Goal: Task Accomplishment & Management: Manage account settings

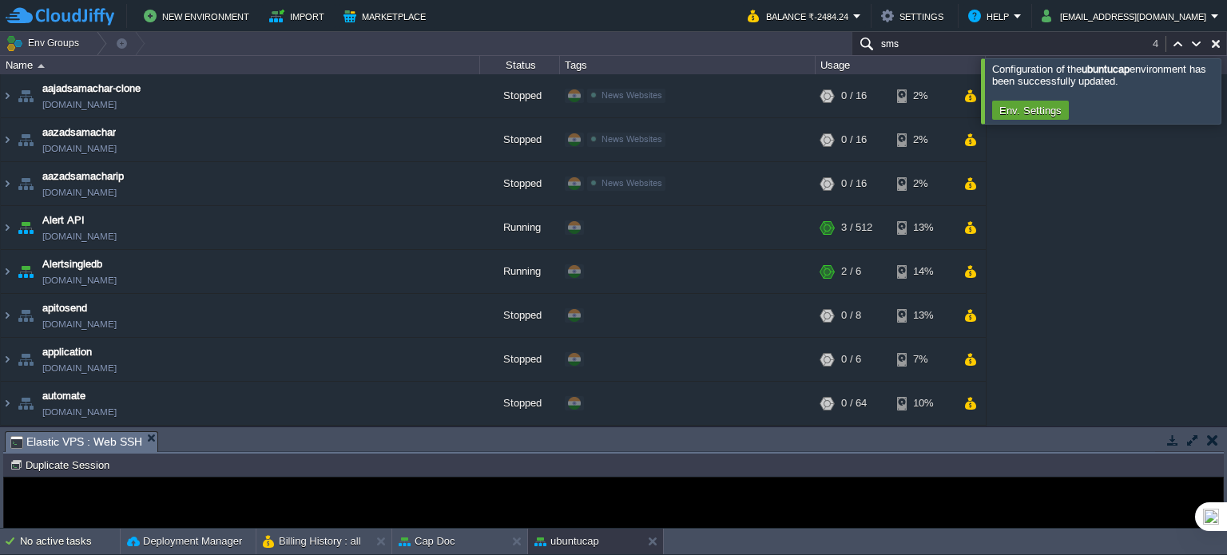
scroll to position [3680, 0]
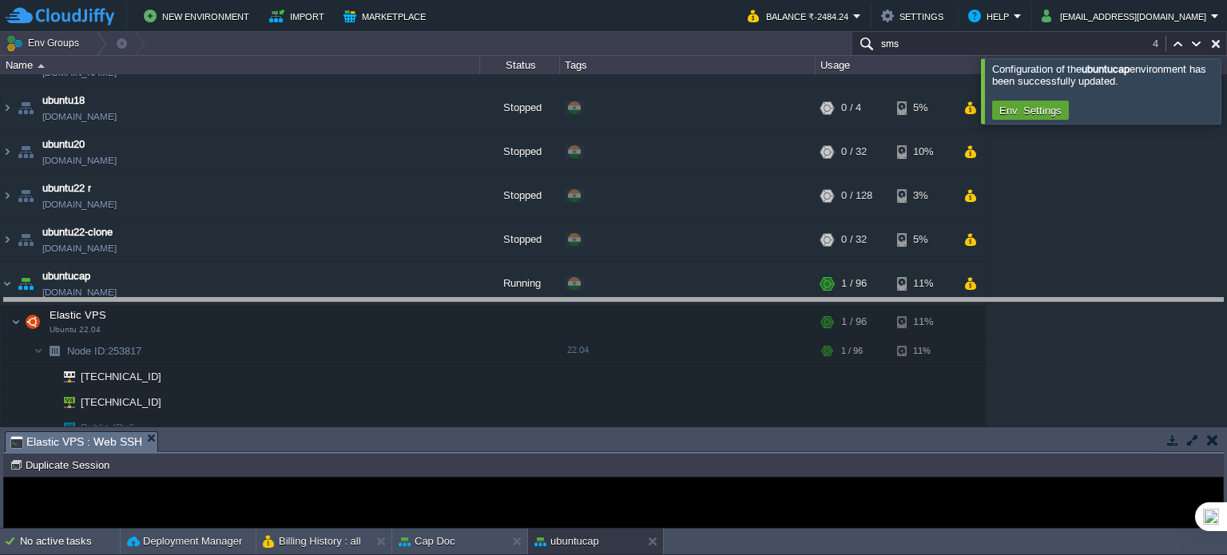
drag, startPoint x: 284, startPoint y: 434, endPoint x: 324, endPoint y: 300, distance: 139.1
click at [324, 300] on body "New Environment Import Marketplace Bonus ₹0.00 Upgrade Account Balance ₹-2484.2…" at bounding box center [613, 277] width 1227 height 555
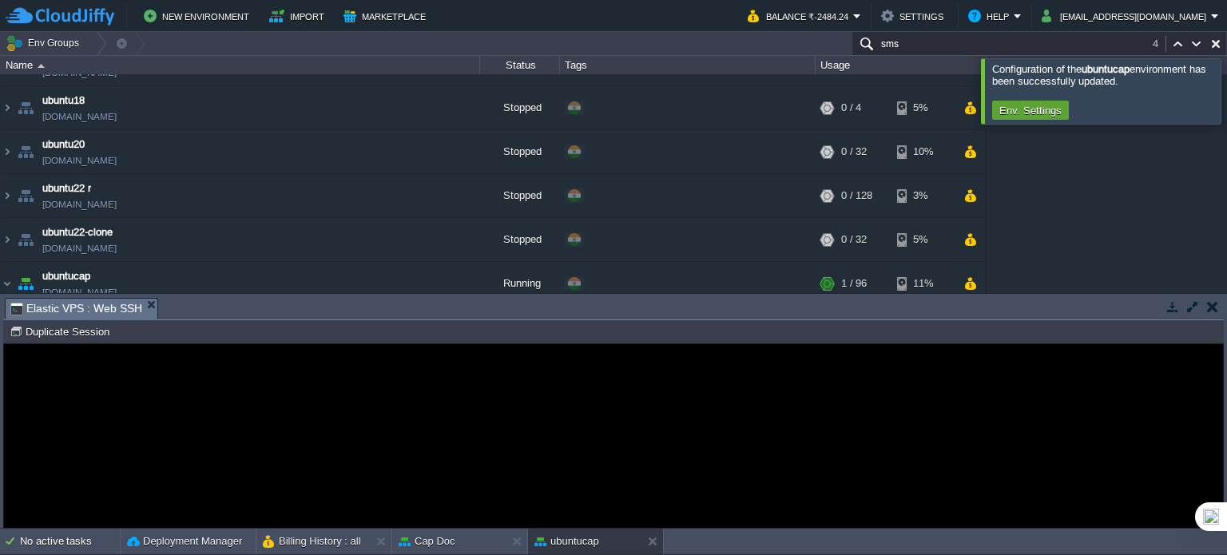
click at [301, 420] on div "Error An error has occurred and this action cannot be completed. If the problem…" at bounding box center [613, 437] width 1219 height 130
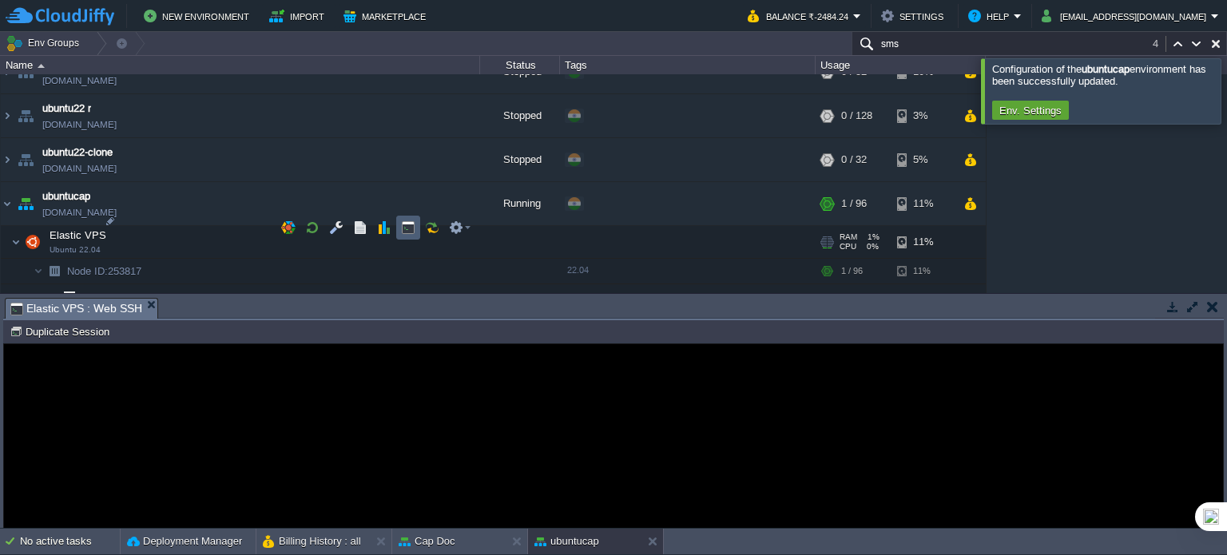
click at [404, 229] on button "button" at bounding box center [408, 228] width 14 height 14
click at [378, 407] on div "Error An error has occurred and this action cannot be completed. If the problem…" at bounding box center [613, 437] width 1219 height 130
click at [852, 394] on div "Error An error has occurred and this action cannot be completed. If the problem…" at bounding box center [613, 437] width 1219 height 130
click at [404, 229] on button "button" at bounding box center [408, 228] width 14 height 14
click at [1213, 311] on button "button" at bounding box center [1213, 307] width 11 height 14
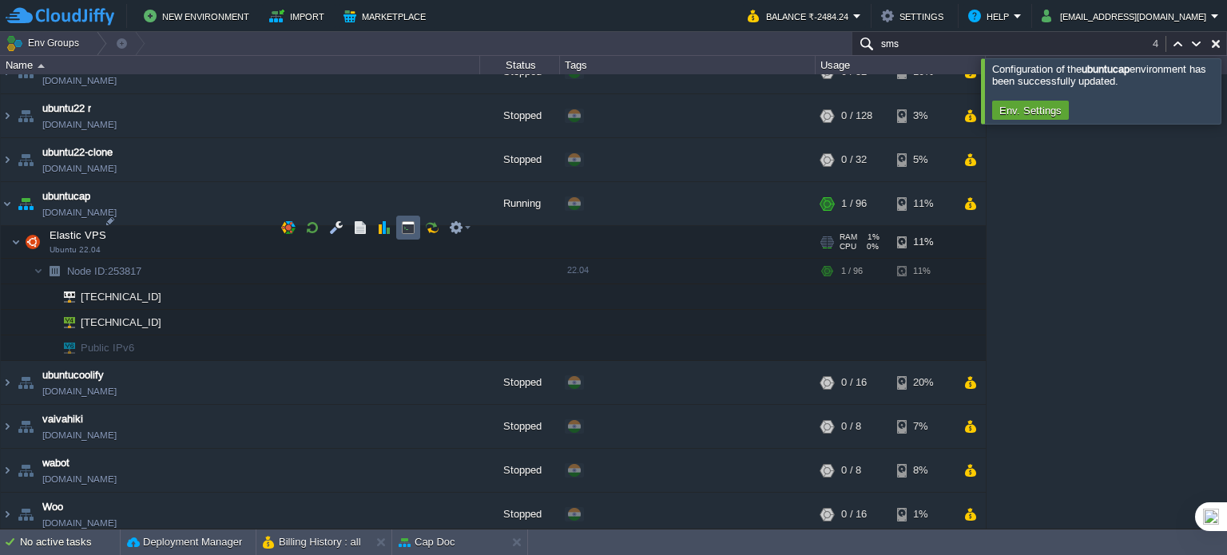
click at [413, 224] on button "button" at bounding box center [408, 228] width 14 height 14
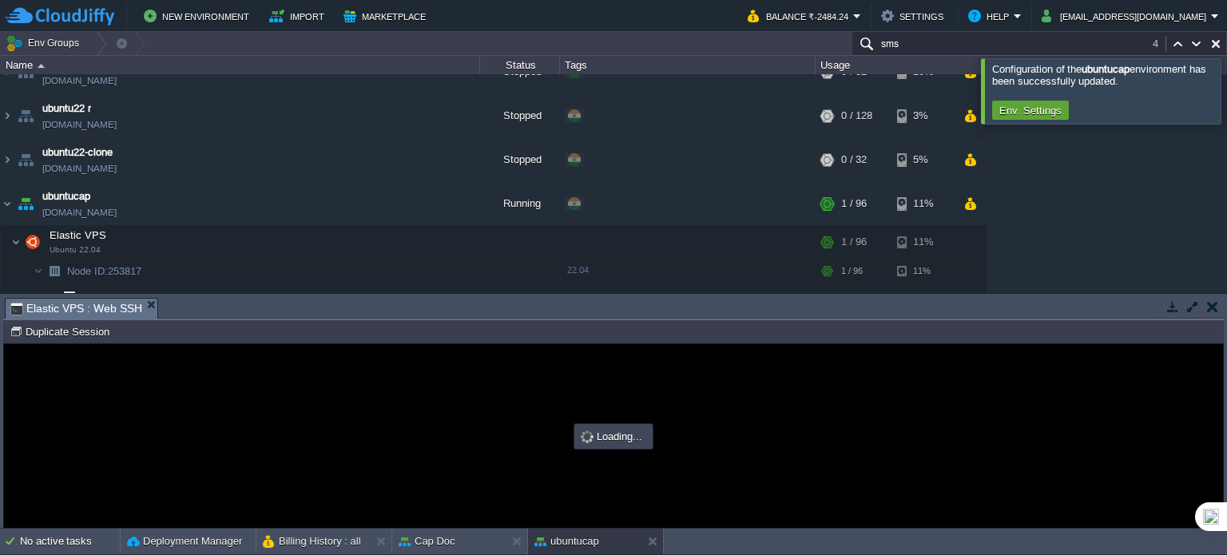
click at [419, 422] on div at bounding box center [613, 436] width 1219 height 184
type input "#000000"
click at [1217, 303] on button "button" at bounding box center [1213, 307] width 11 height 14
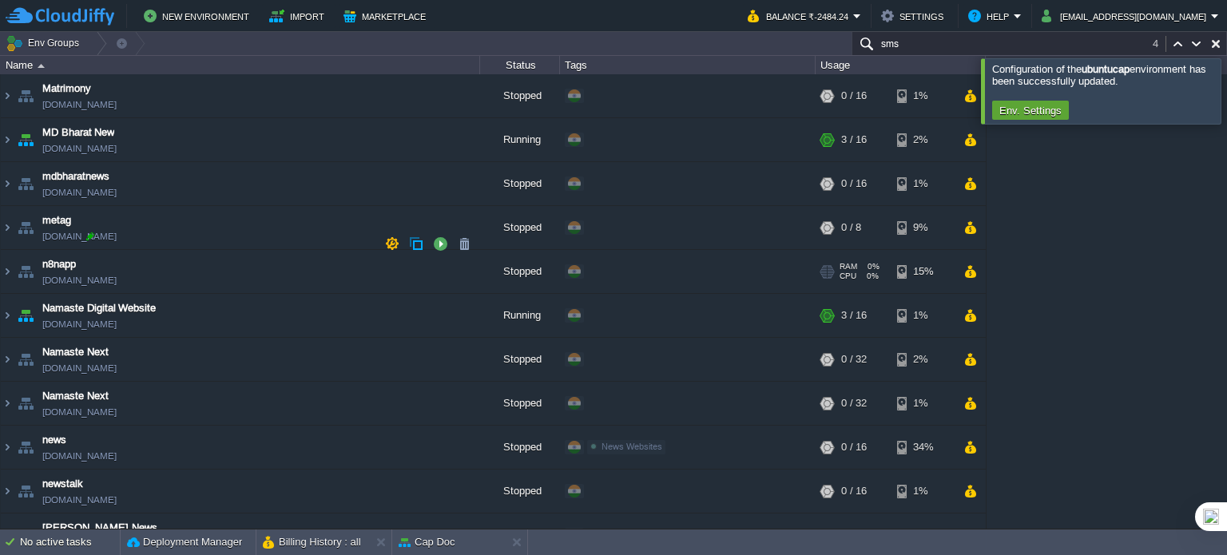
scroll to position [2082, 0]
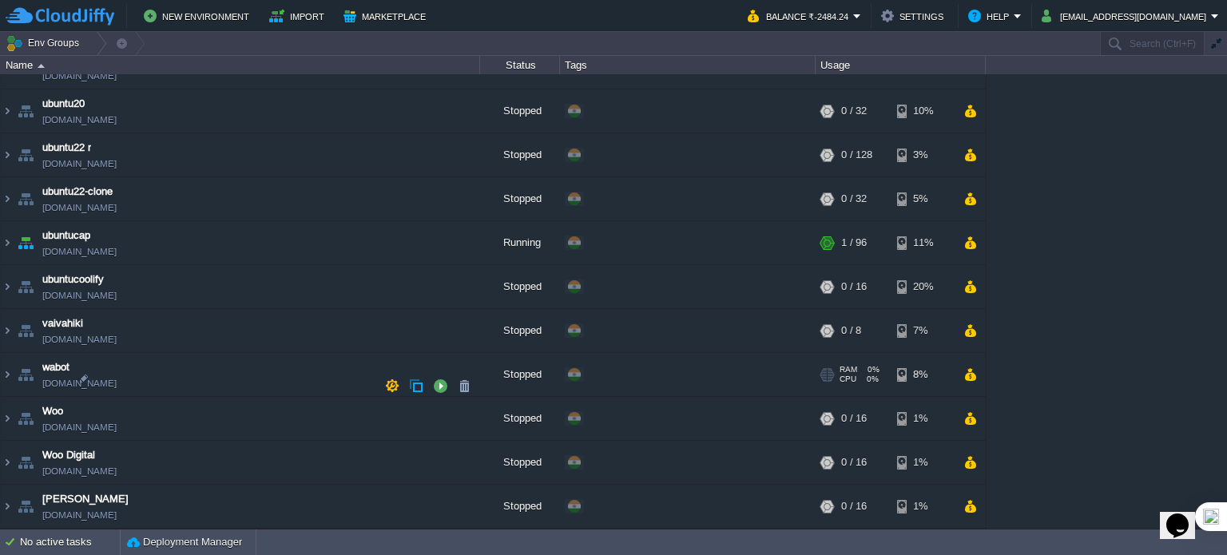
scroll to position [3663, 0]
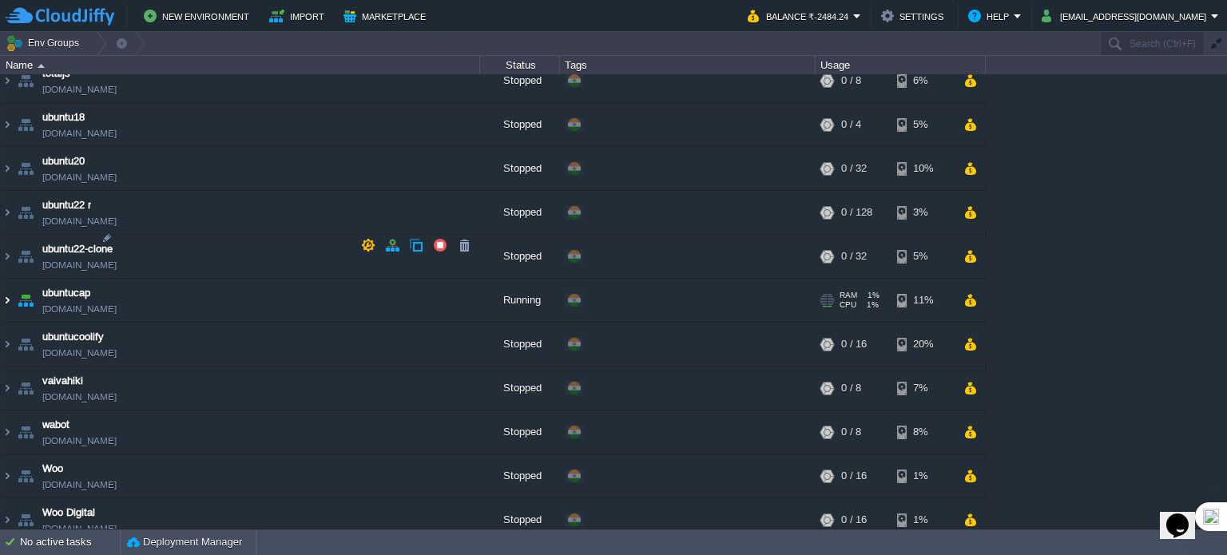
click at [6, 279] on img at bounding box center [7, 300] width 13 height 43
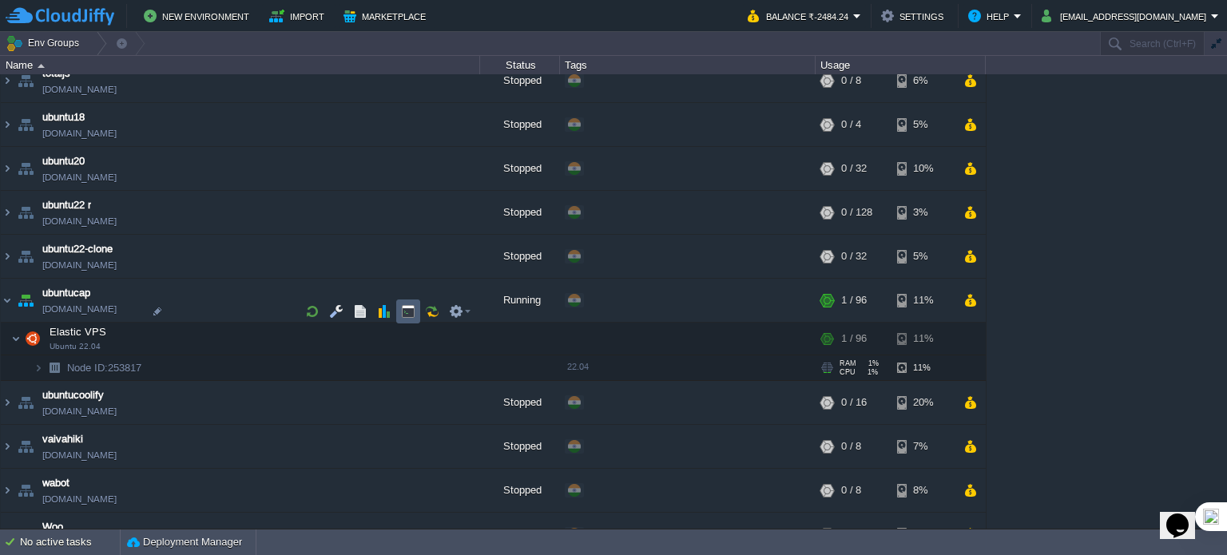
click at [416, 316] on td at bounding box center [408, 312] width 24 height 24
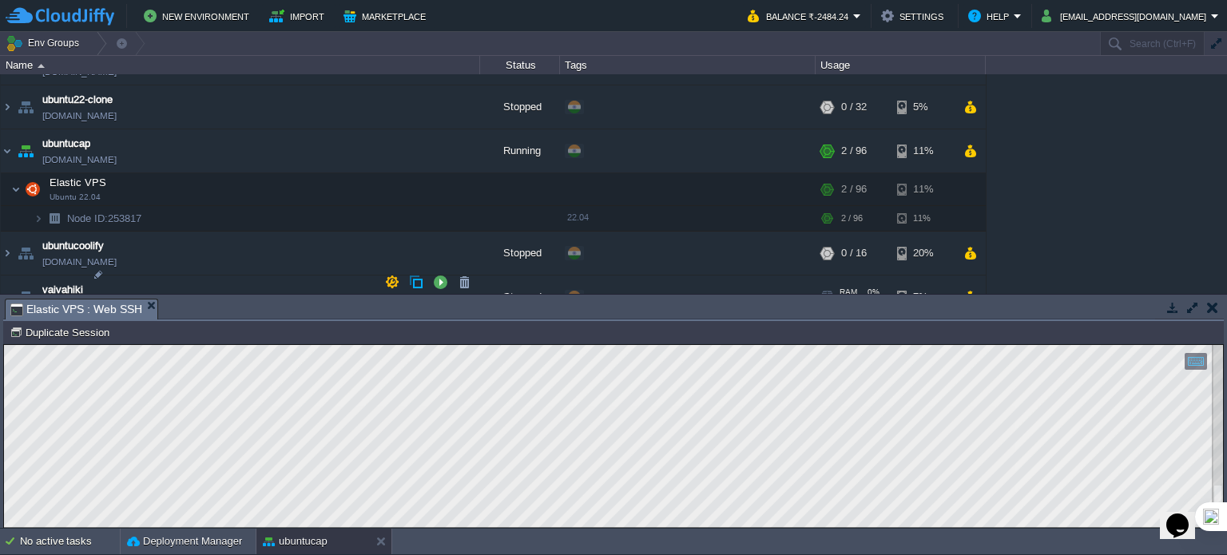
scroll to position [3823, 0]
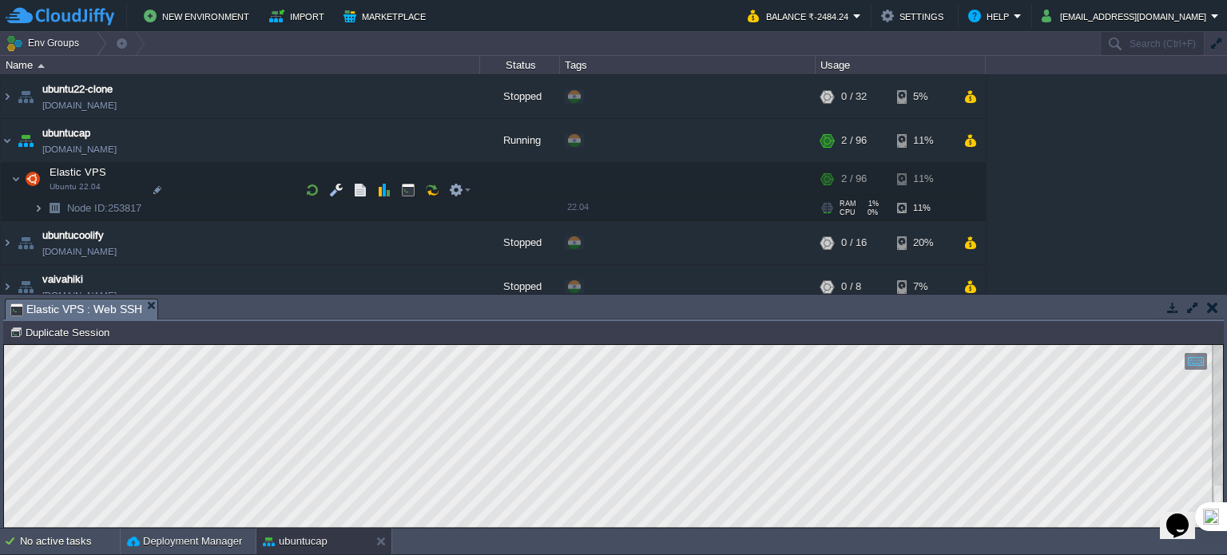
click at [35, 196] on img at bounding box center [39, 208] width 10 height 25
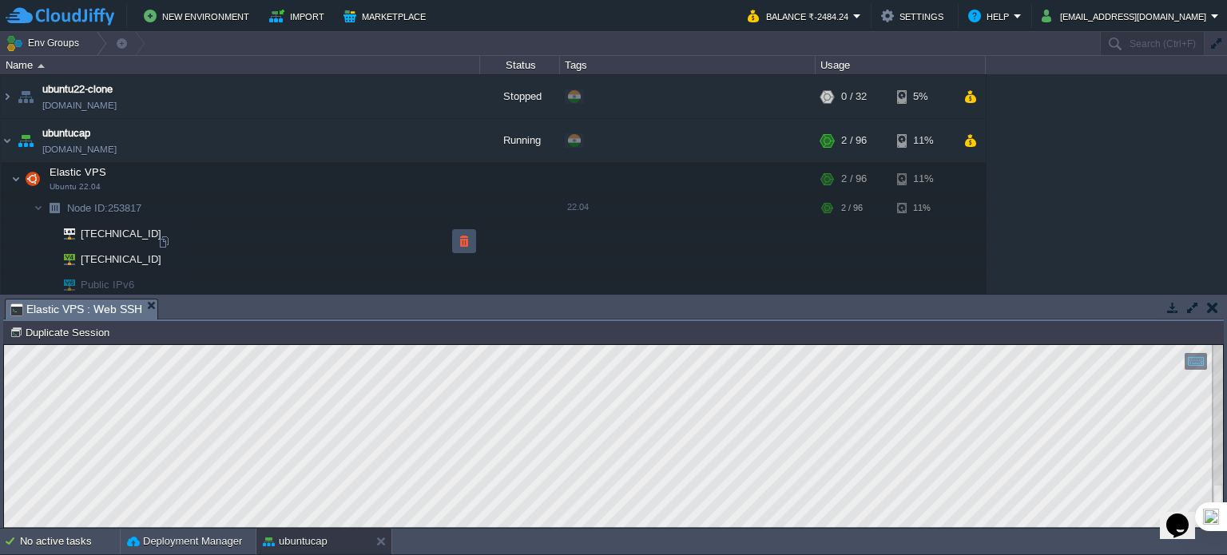
click at [460, 241] on button "button" at bounding box center [464, 241] width 14 height 14
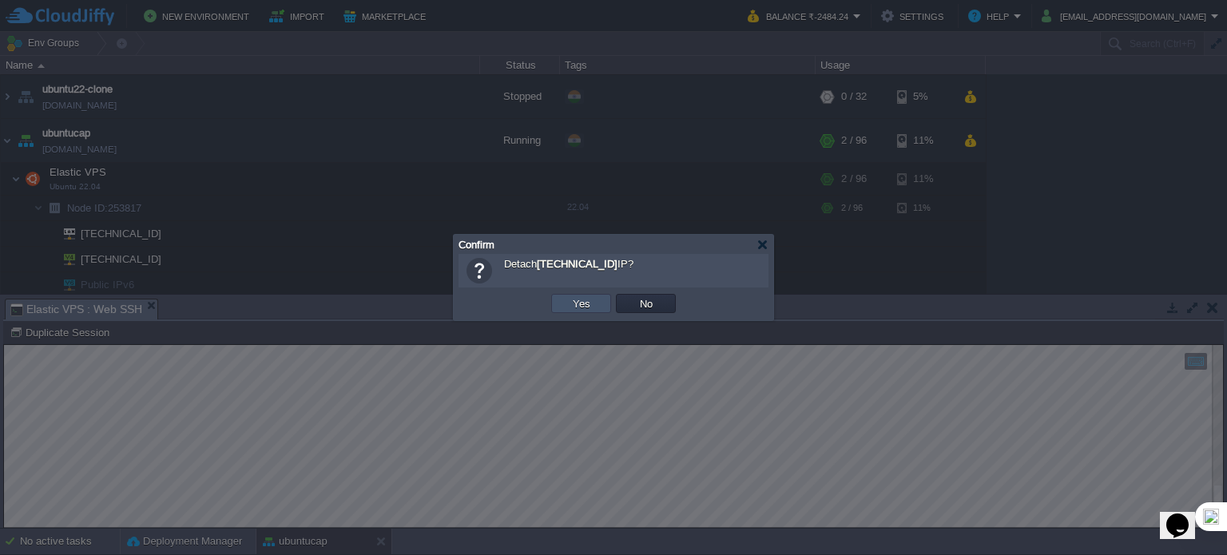
click at [579, 301] on button "Yes" at bounding box center [581, 303] width 27 height 14
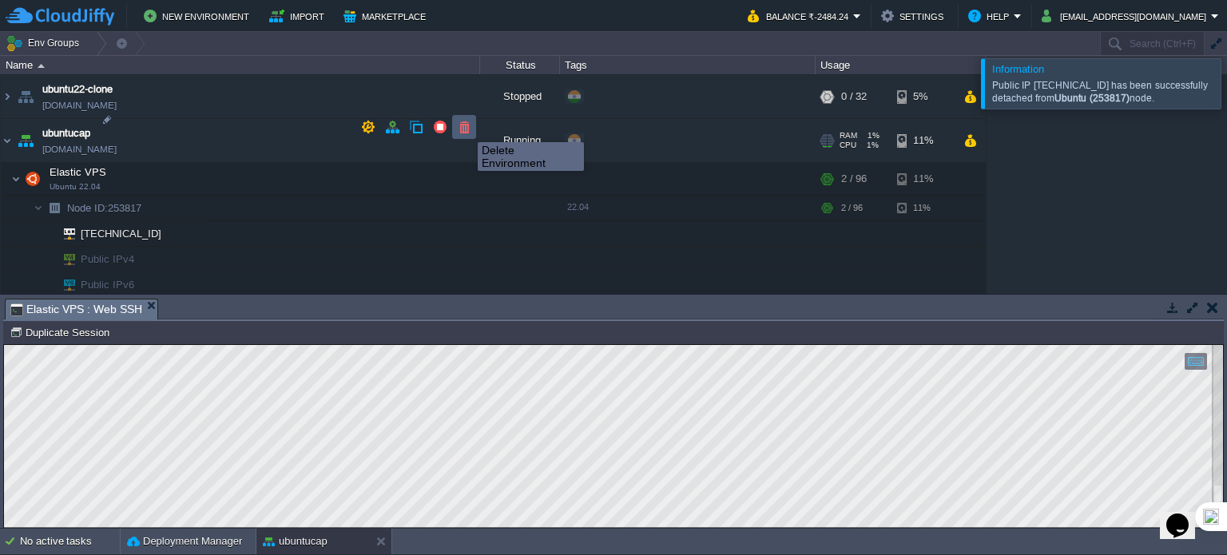
click at [466, 128] on button "button" at bounding box center [464, 127] width 14 height 14
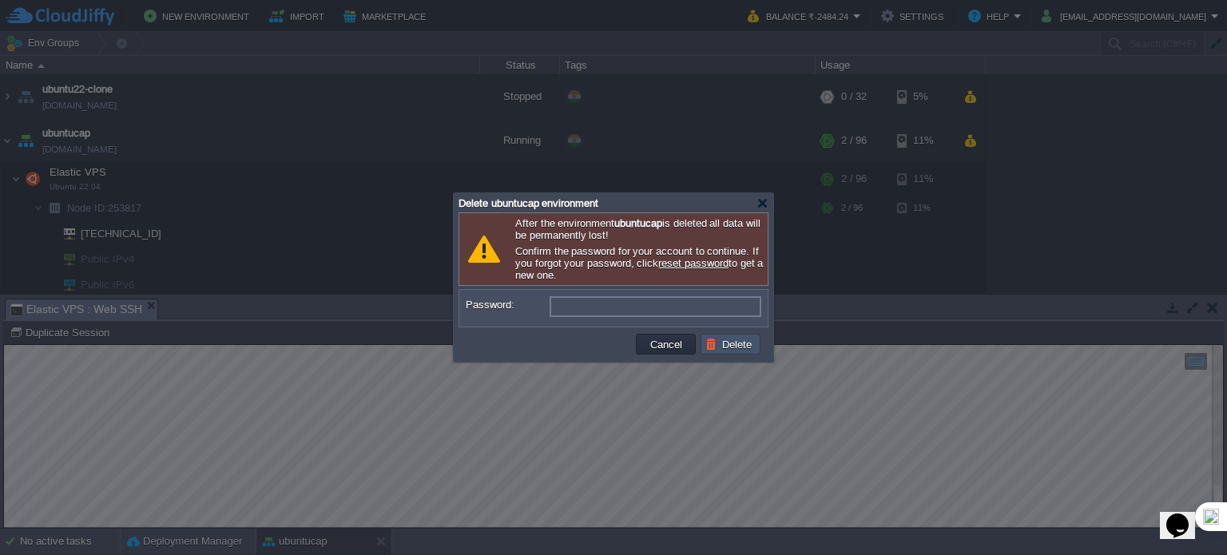
click at [736, 344] on button "Delete" at bounding box center [731, 344] width 51 height 14
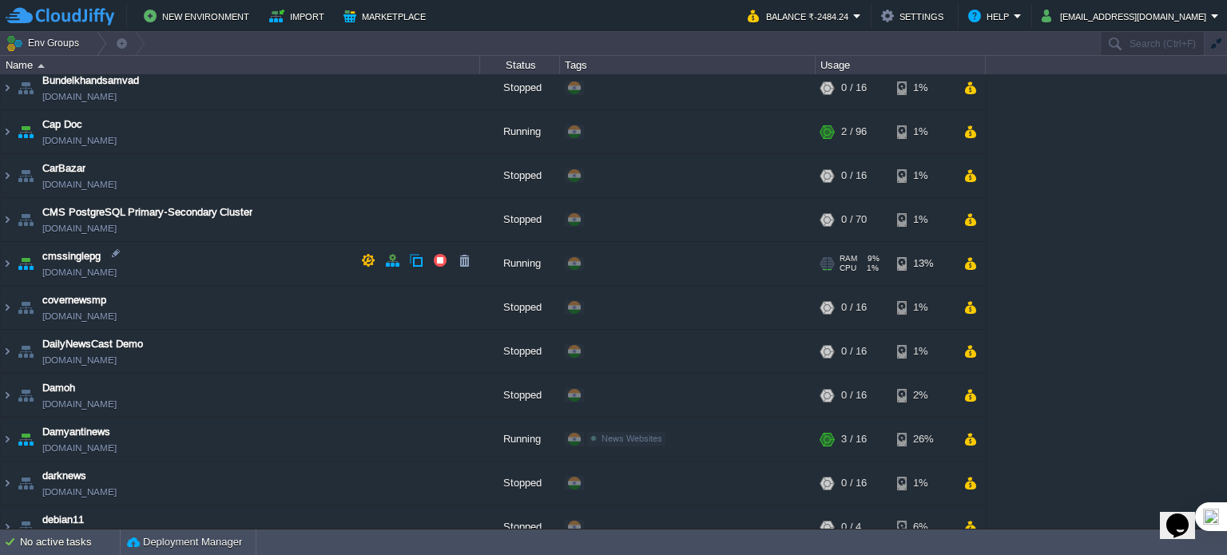
scroll to position [464, 0]
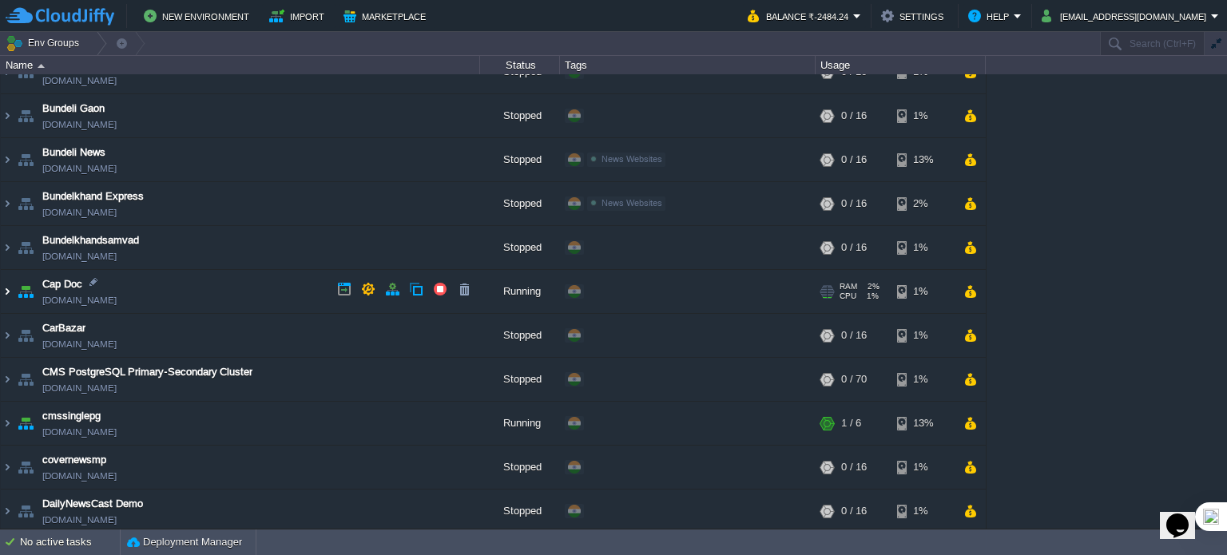
click at [11, 290] on img at bounding box center [7, 291] width 13 height 43
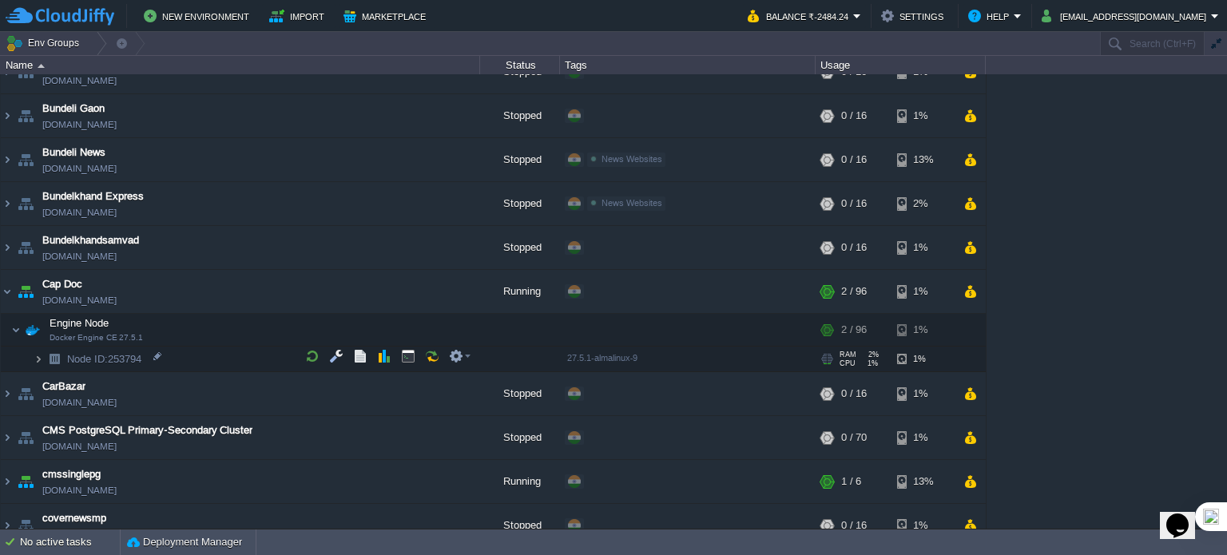
click at [40, 354] on img at bounding box center [39, 359] width 10 height 25
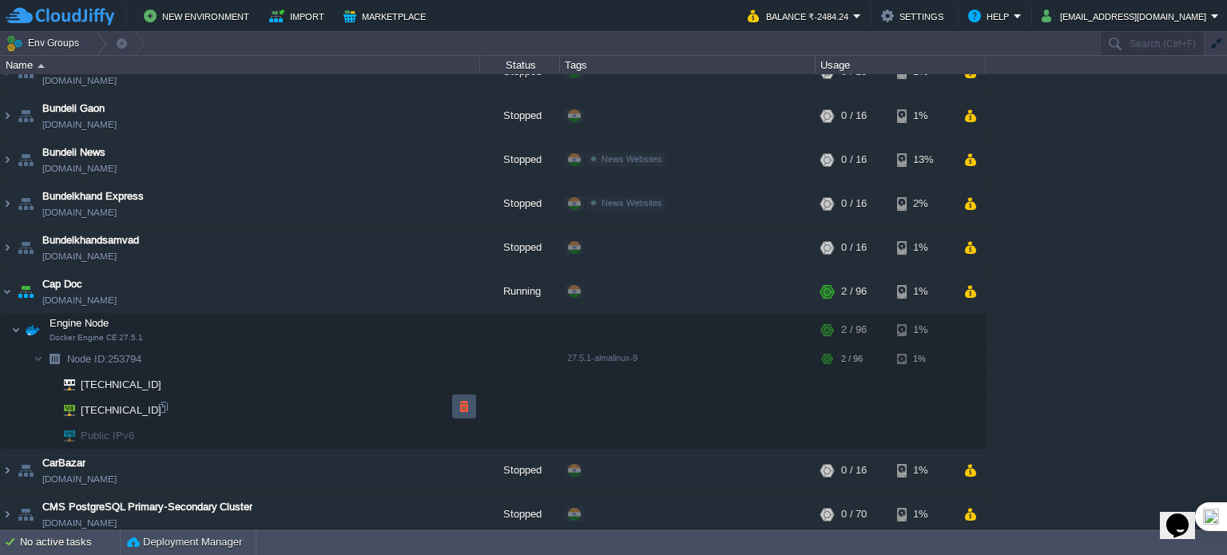
click at [462, 405] on button "button" at bounding box center [464, 407] width 14 height 14
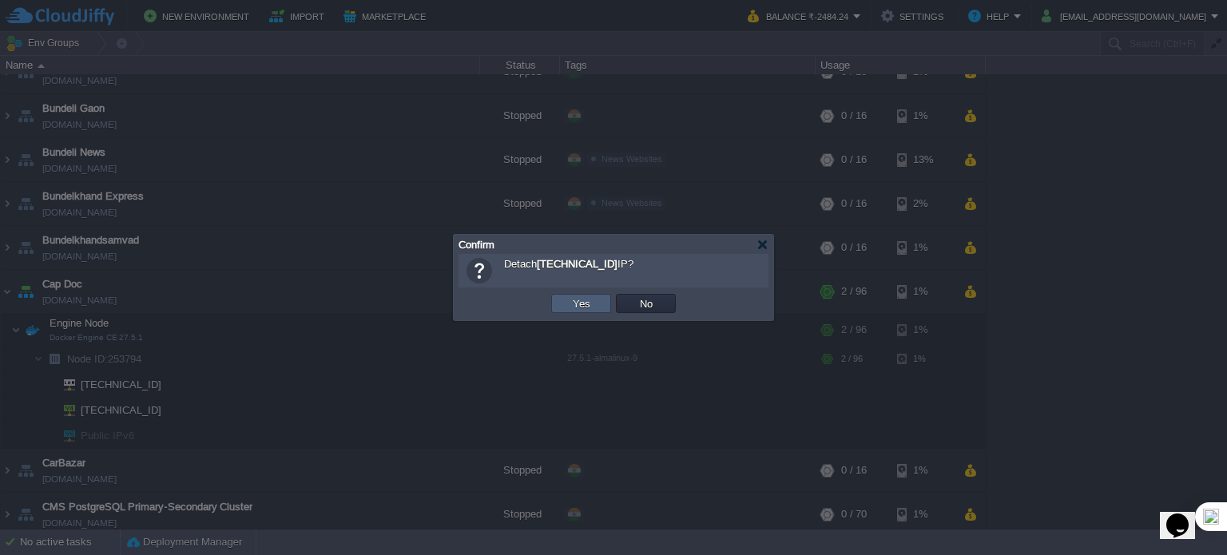
click at [587, 302] on button "Yes" at bounding box center [581, 303] width 27 height 14
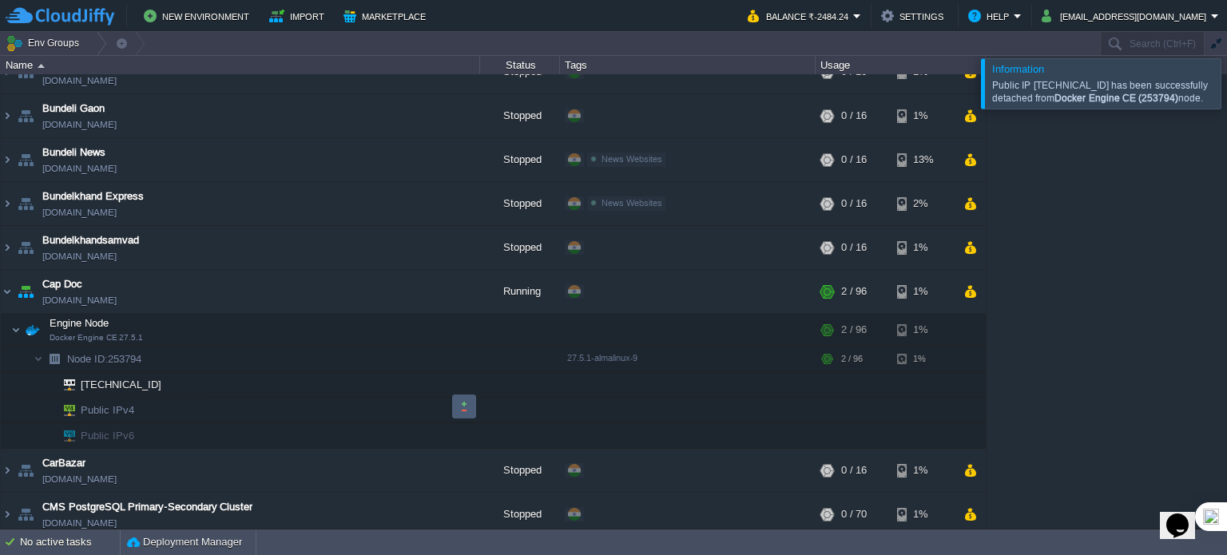
click at [464, 404] on button "button" at bounding box center [464, 407] width 14 height 14
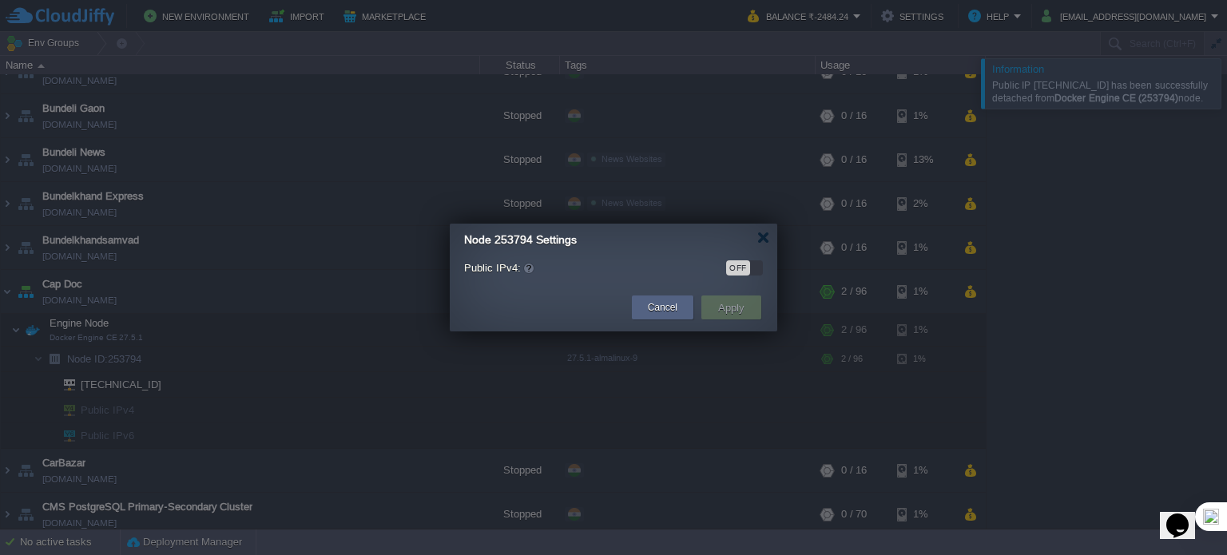
click at [750, 270] on div "OFF" at bounding box center [738, 268] width 24 height 15
click at [729, 313] on button "Apply" at bounding box center [732, 307] width 36 height 19
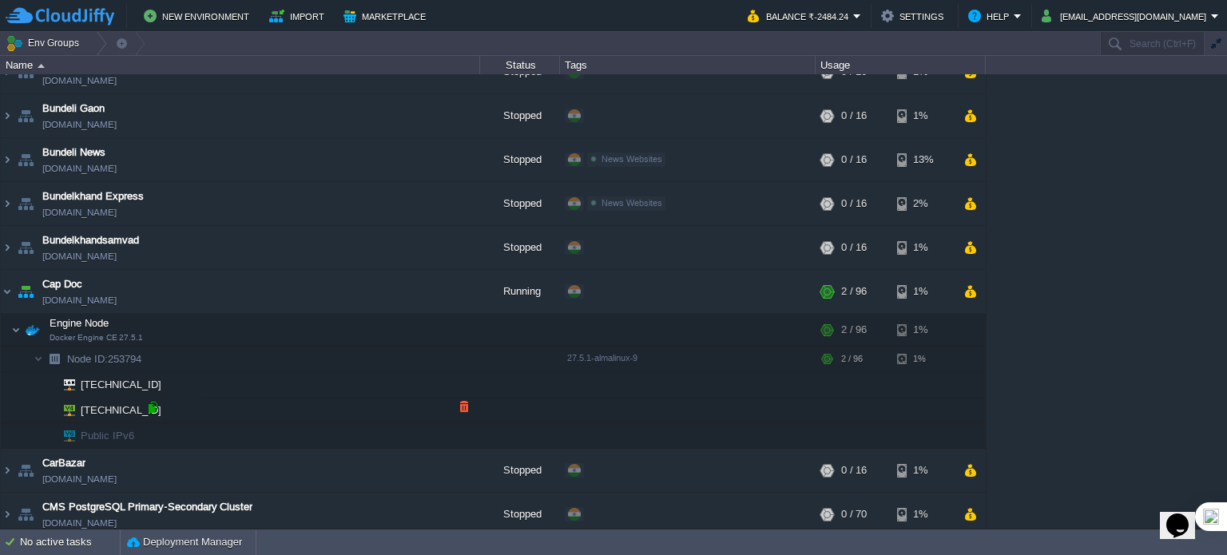
click at [151, 407] on div at bounding box center [152, 407] width 14 height 14
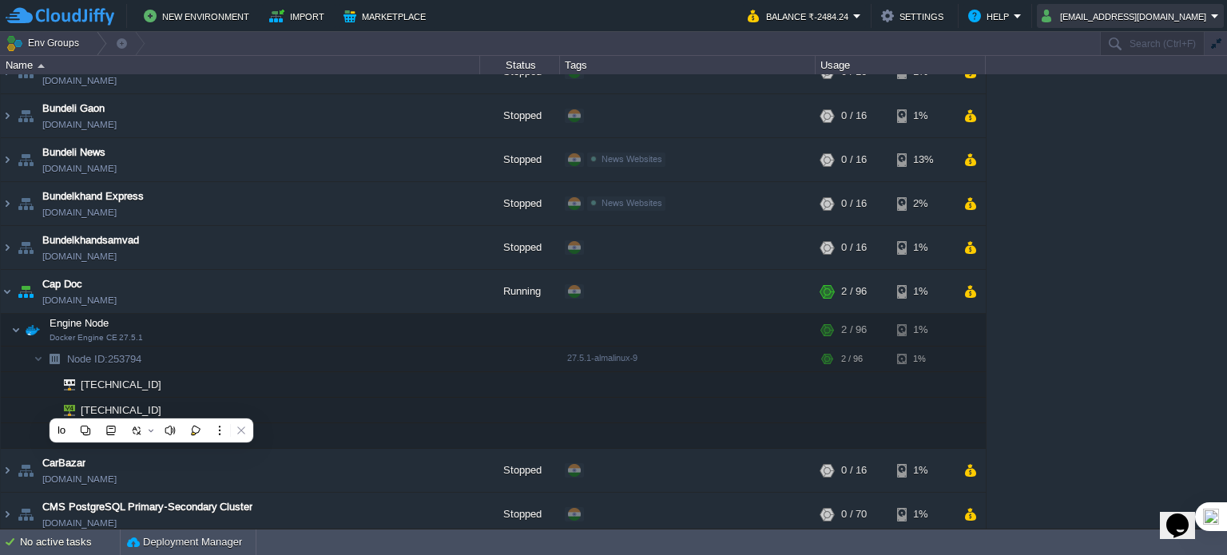
click at [1172, 14] on button "ajayst27@gmail.com" at bounding box center [1126, 15] width 169 height 19
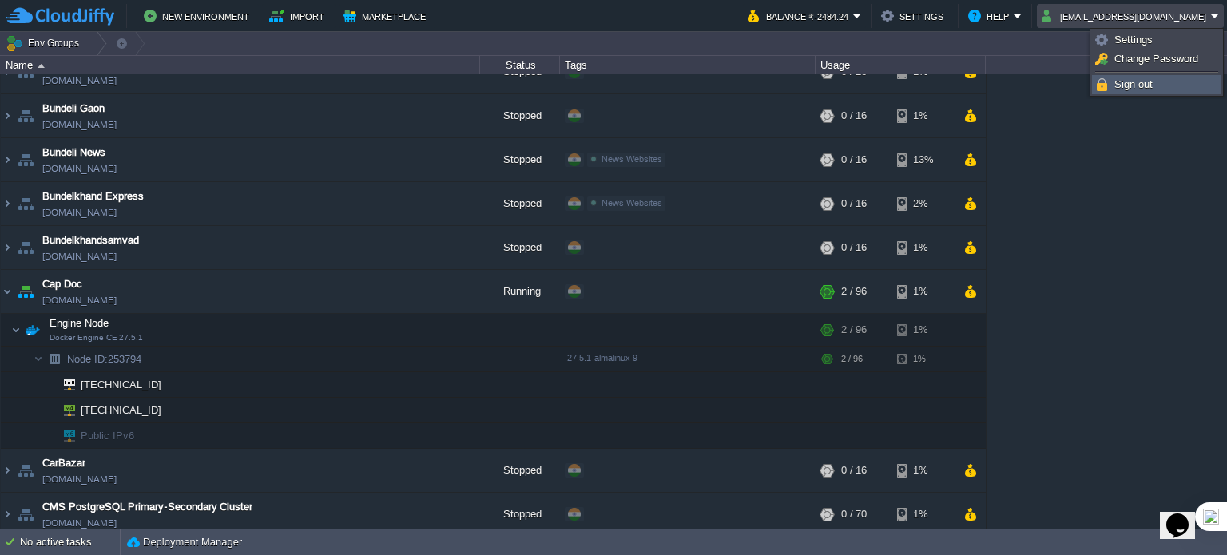
click at [1113, 88] on link "Sign out" at bounding box center [1157, 85] width 128 height 18
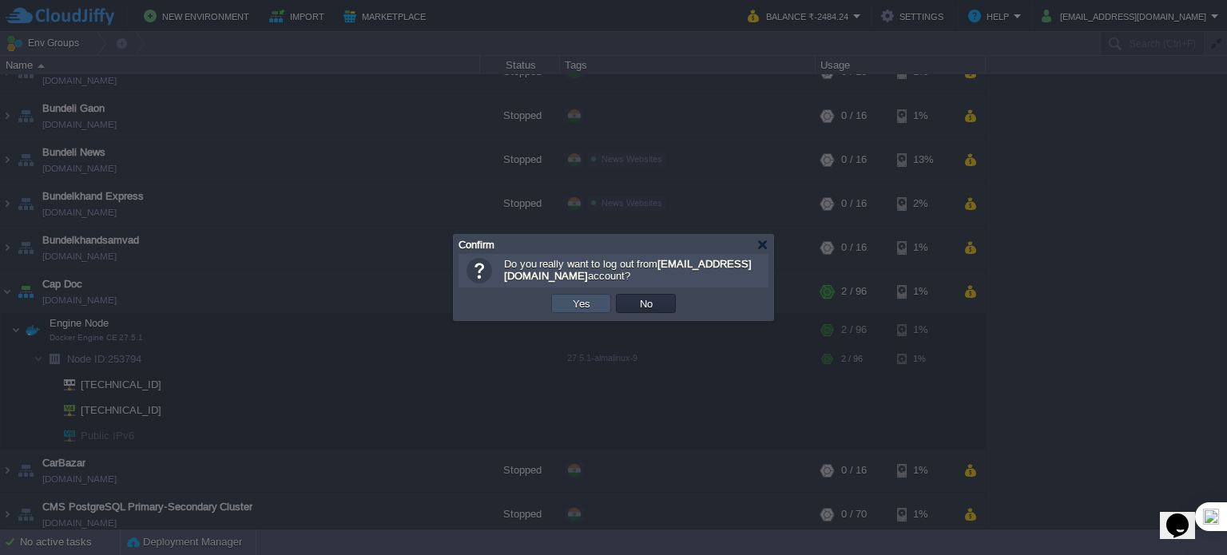
click at [584, 301] on button "Yes" at bounding box center [581, 303] width 27 height 14
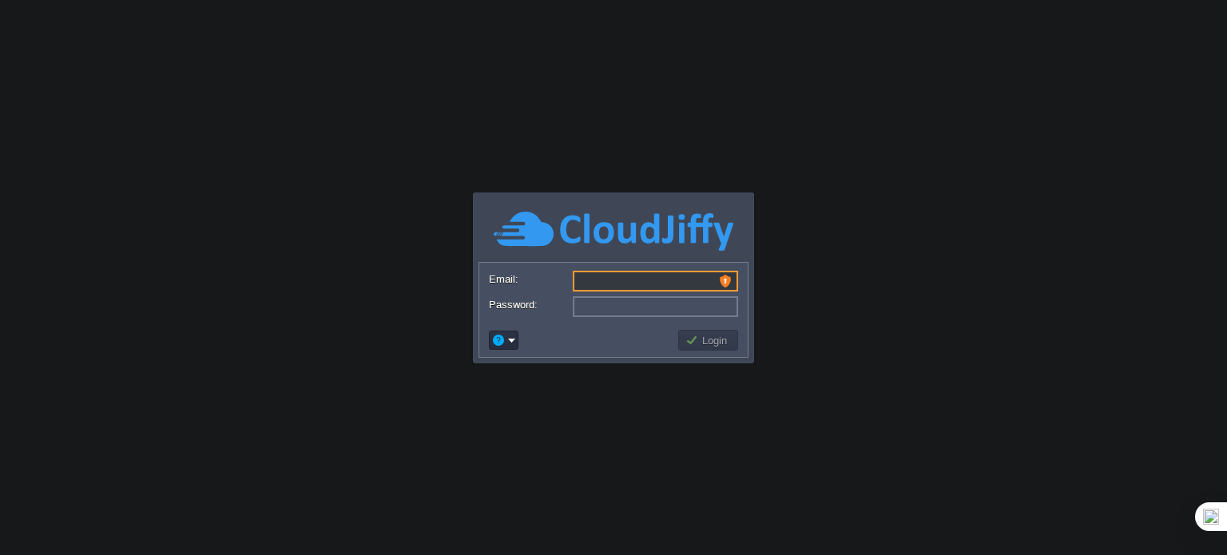
type input "[EMAIL_ADDRESS][DOMAIN_NAME]"
click at [709, 342] on button "Login" at bounding box center [709, 340] width 46 height 14
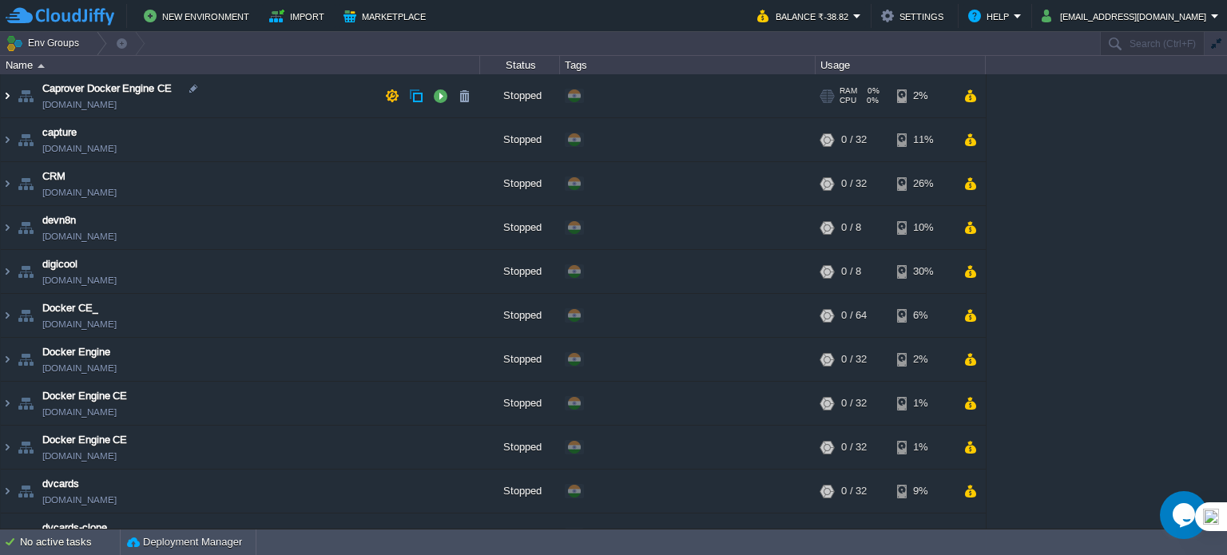
click at [3, 94] on img at bounding box center [7, 95] width 13 height 43
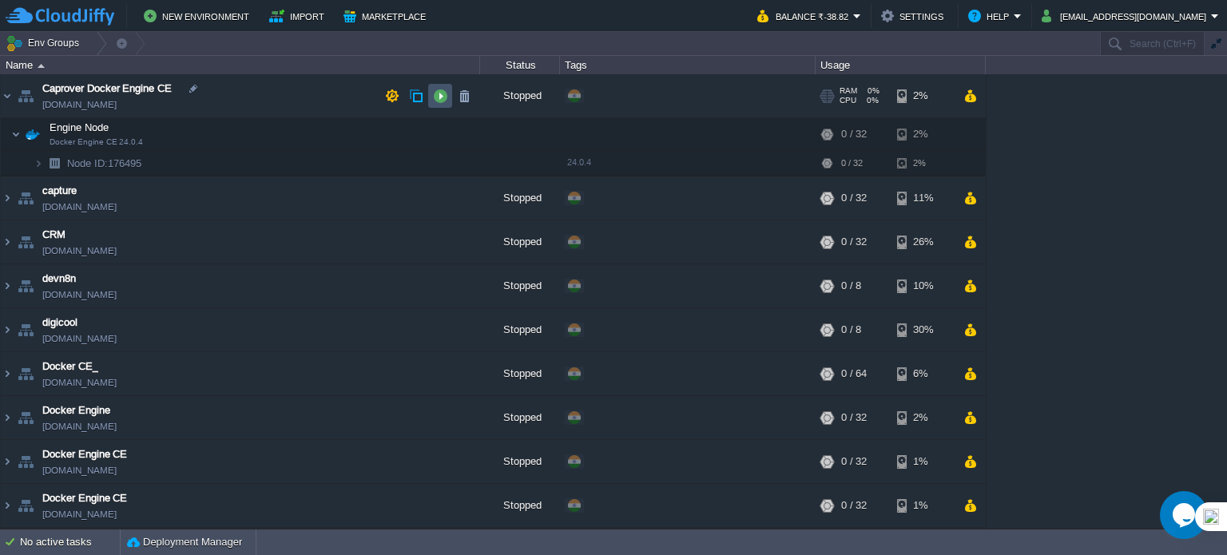
click at [447, 98] on button "button" at bounding box center [440, 96] width 14 height 14
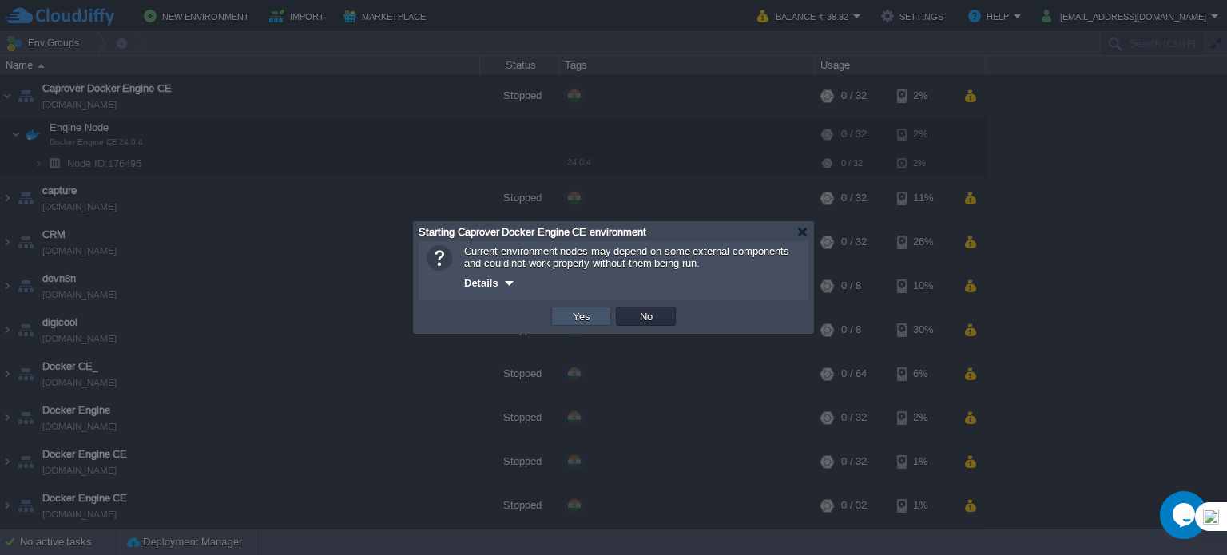
click at [591, 316] on button "Yes" at bounding box center [581, 316] width 27 height 14
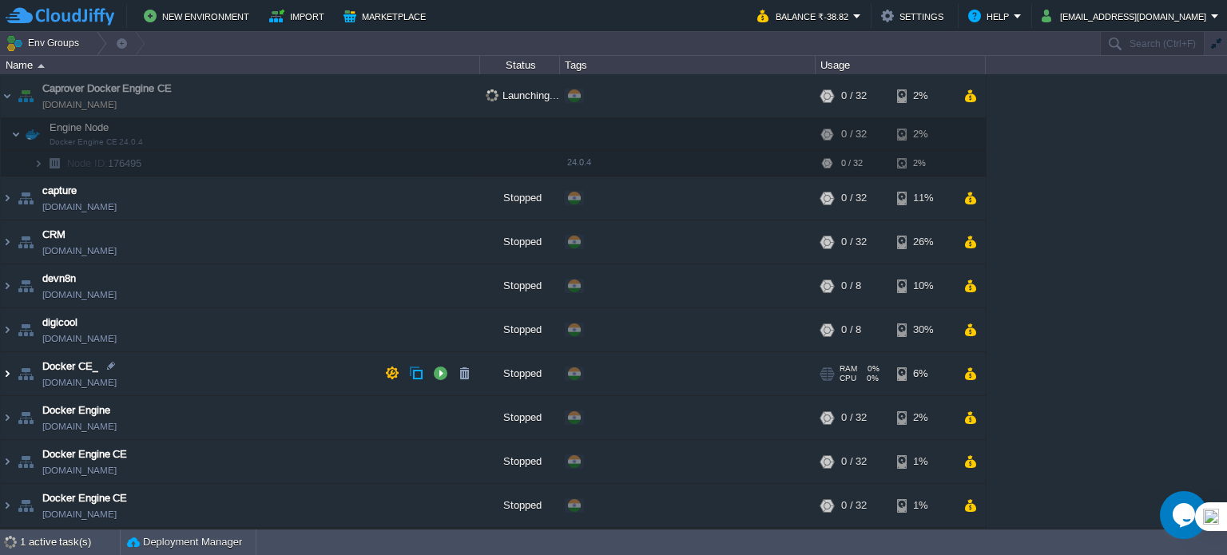
click at [4, 379] on img at bounding box center [7, 373] width 13 height 43
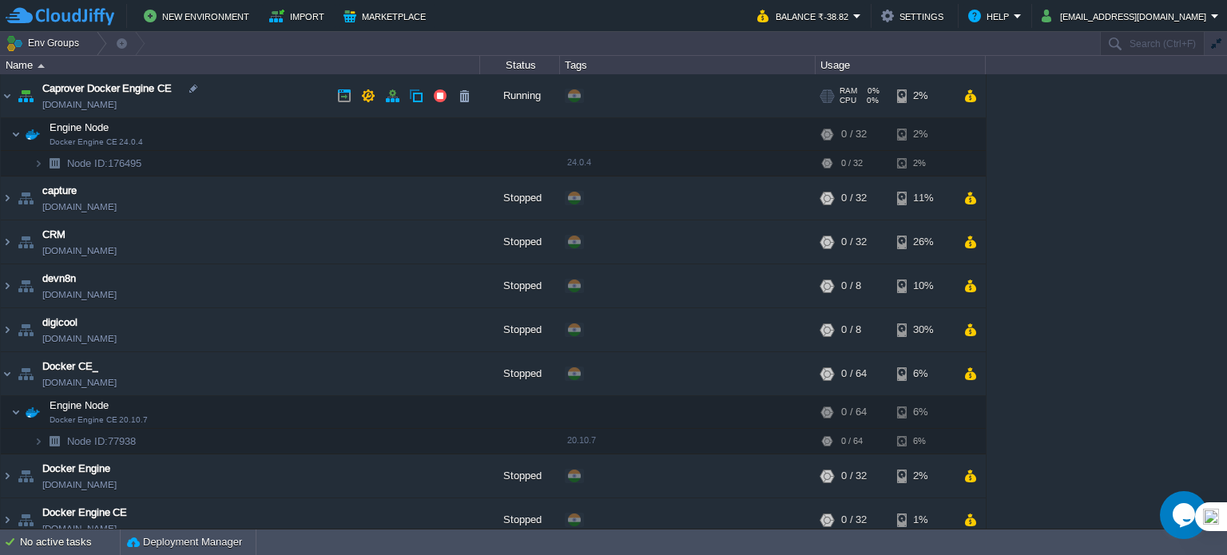
click at [73, 106] on link "dockerflow.cloudjiffy.net" at bounding box center [79, 105] width 74 height 16
click at [42, 160] on img at bounding box center [39, 163] width 10 height 25
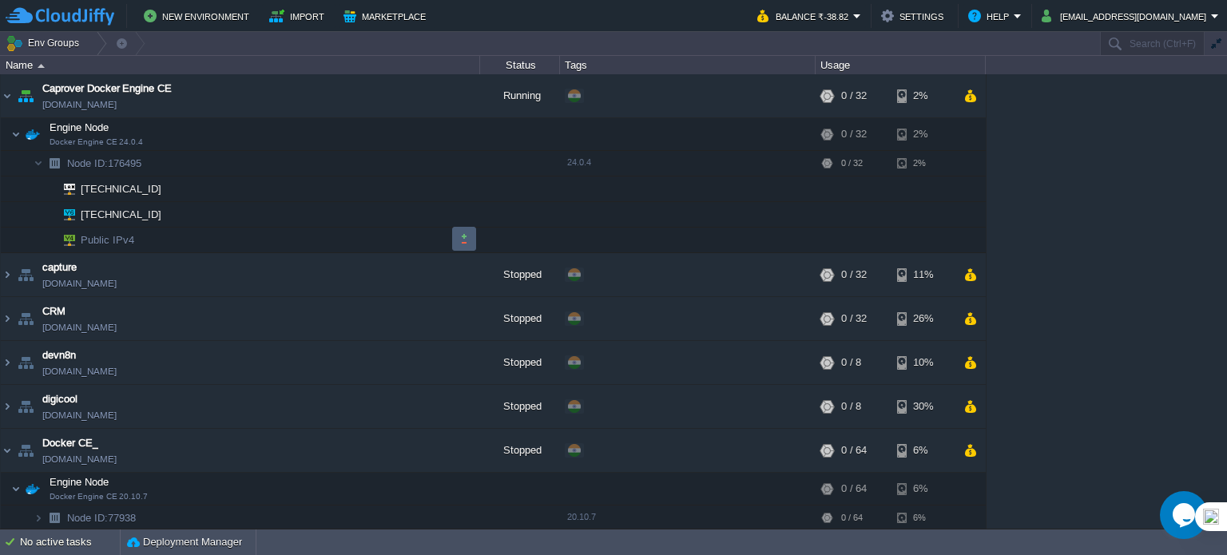
click at [457, 233] on button "button" at bounding box center [464, 239] width 14 height 14
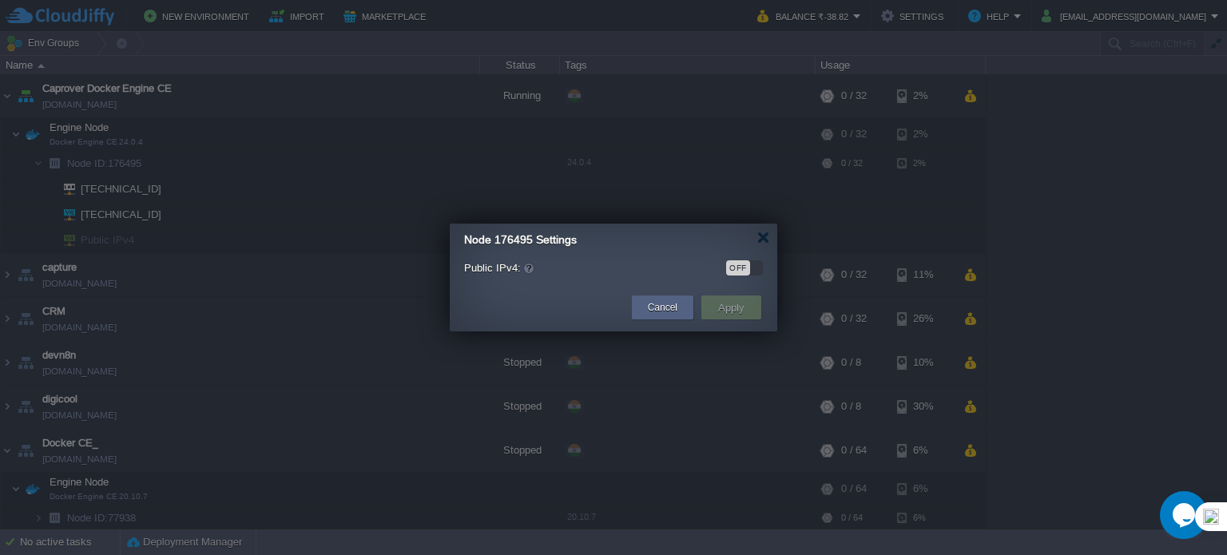
click at [746, 272] on div "OFF" at bounding box center [738, 268] width 24 height 15
click at [739, 311] on button "Apply" at bounding box center [732, 307] width 36 height 19
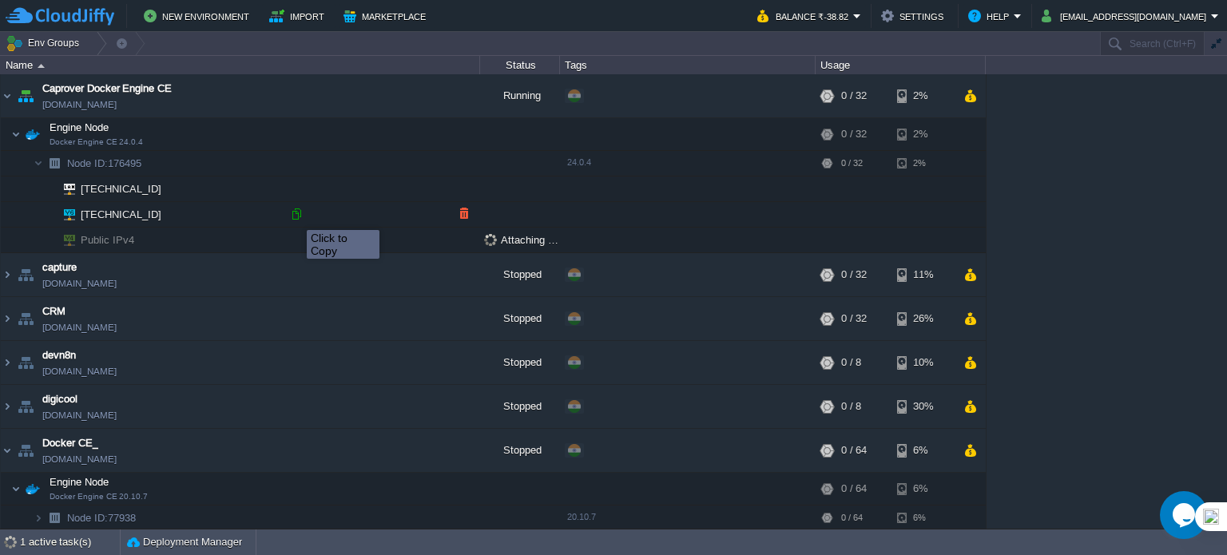
click at [295, 216] on div at bounding box center [296, 214] width 14 height 14
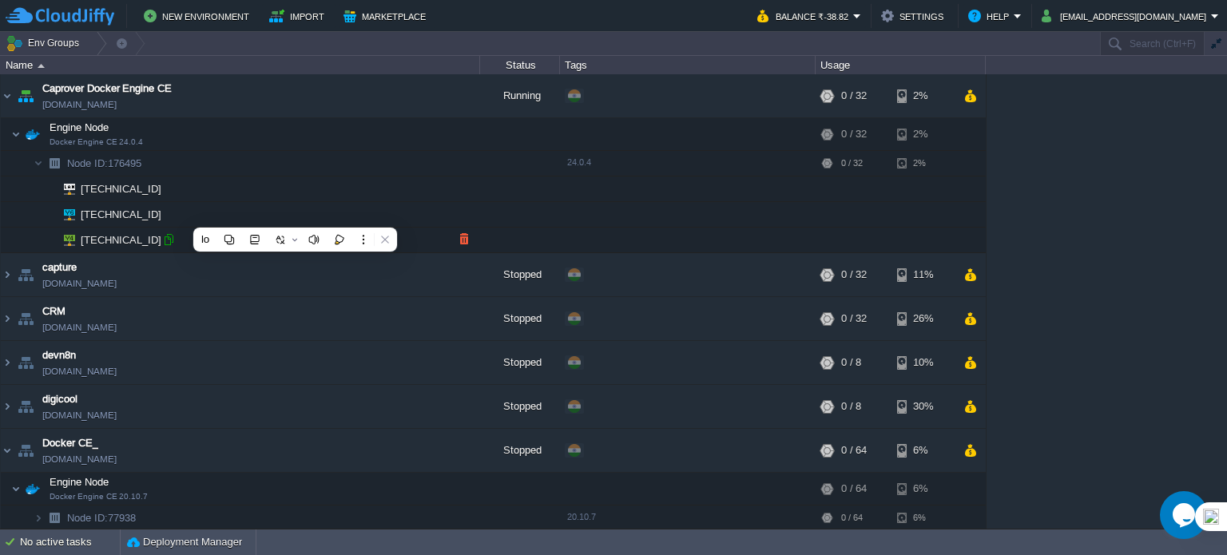
click at [169, 239] on div at bounding box center [168, 240] width 14 height 14
type input "103.217.221.147"
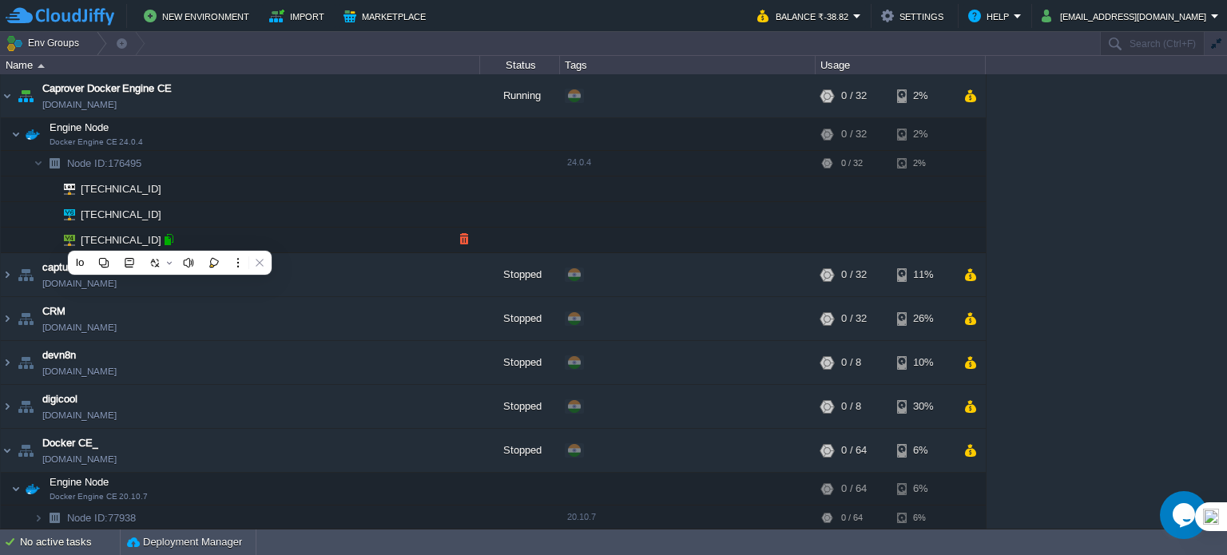
click at [169, 237] on div at bounding box center [168, 240] width 14 height 14
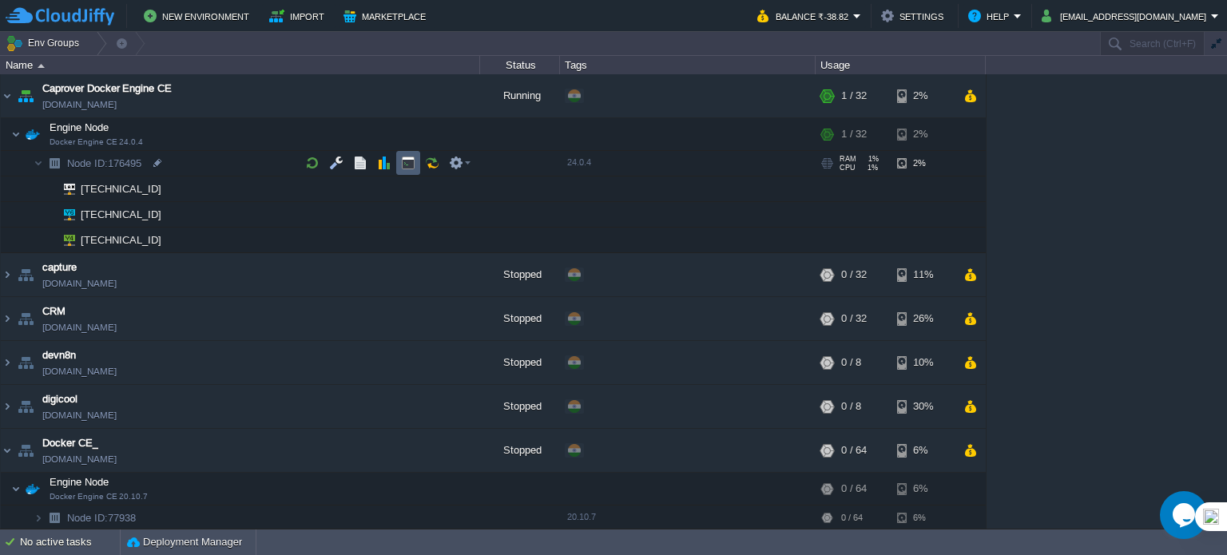
click at [409, 164] on button "button" at bounding box center [408, 163] width 14 height 14
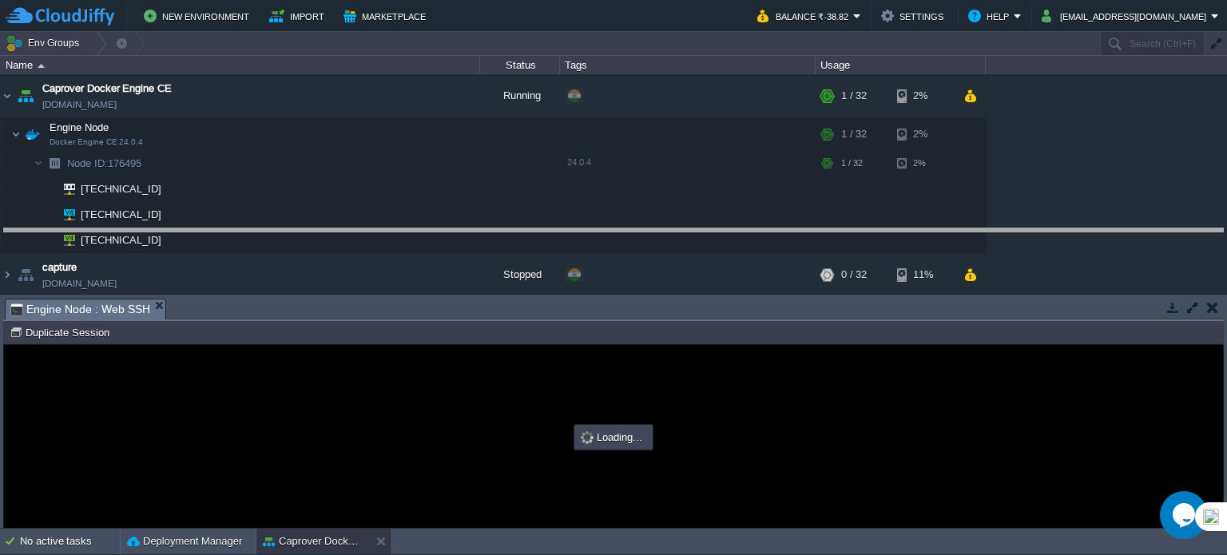
drag, startPoint x: 404, startPoint y: 311, endPoint x: 431, endPoint y: 239, distance: 76.6
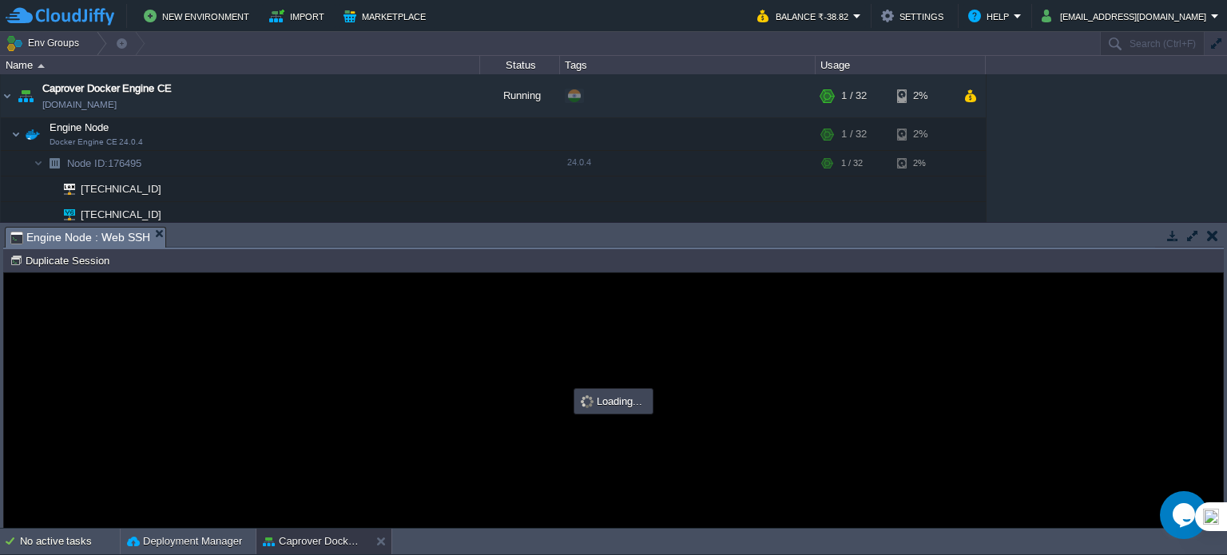
type input "#000000"
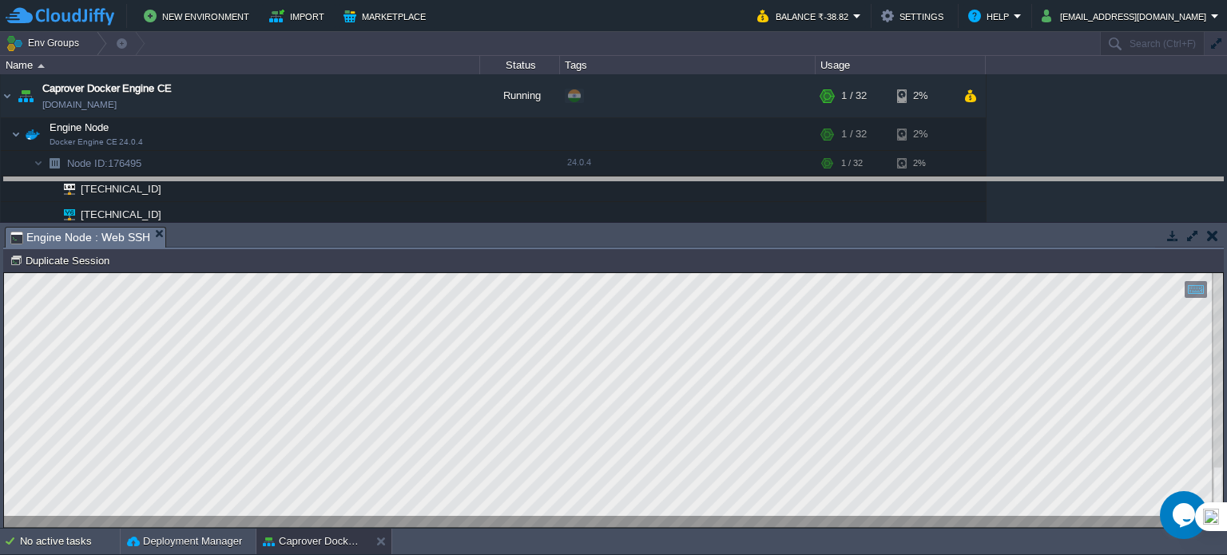
drag, startPoint x: 537, startPoint y: 233, endPoint x: 548, endPoint y: 149, distance: 84.7
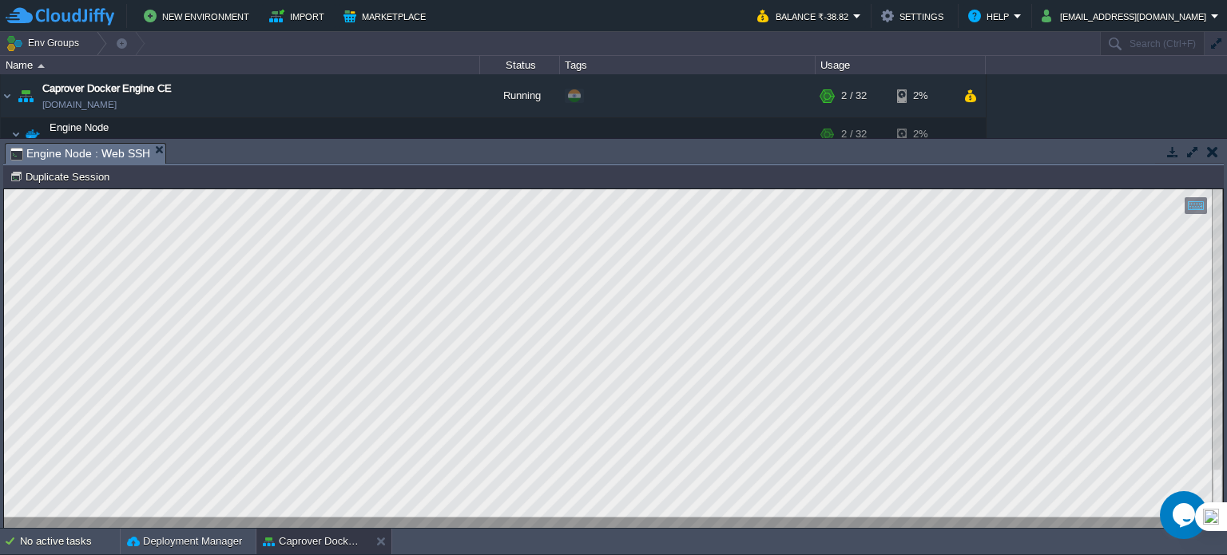
click at [265, 519] on div at bounding box center [613, 358] width 1219 height 339
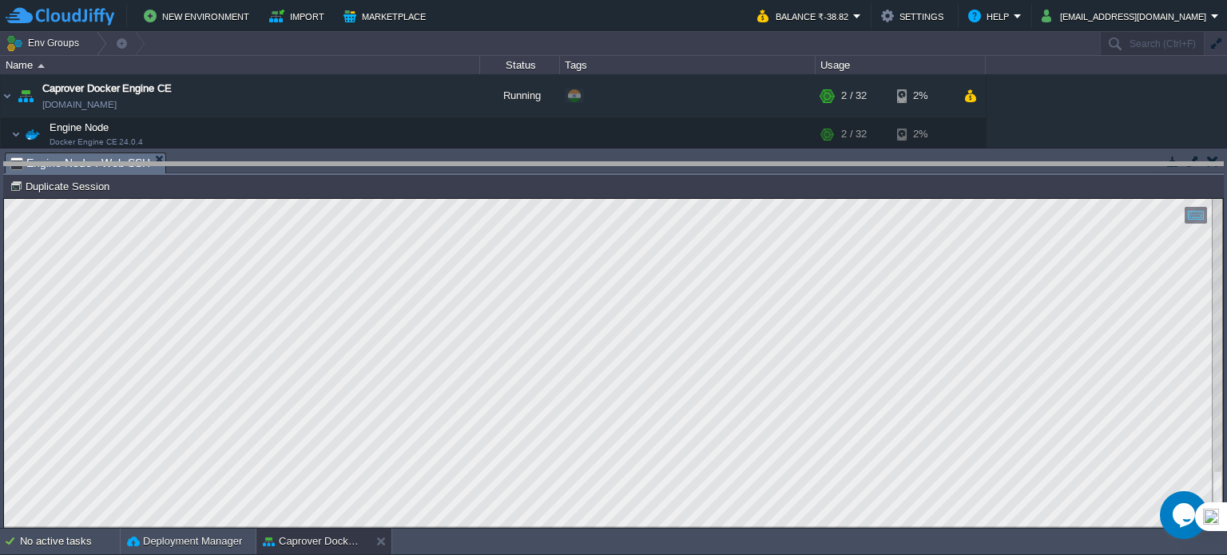
click at [668, 165] on div at bounding box center [613, 163] width 1221 height 5
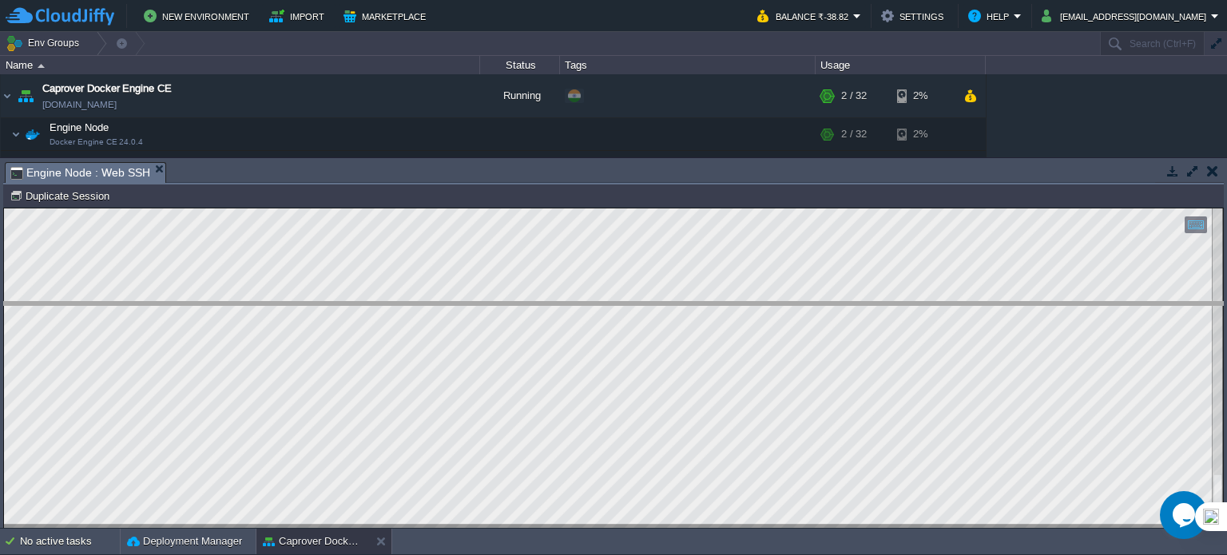
click at [698, 305] on div at bounding box center [613, 303] width 1221 height 5
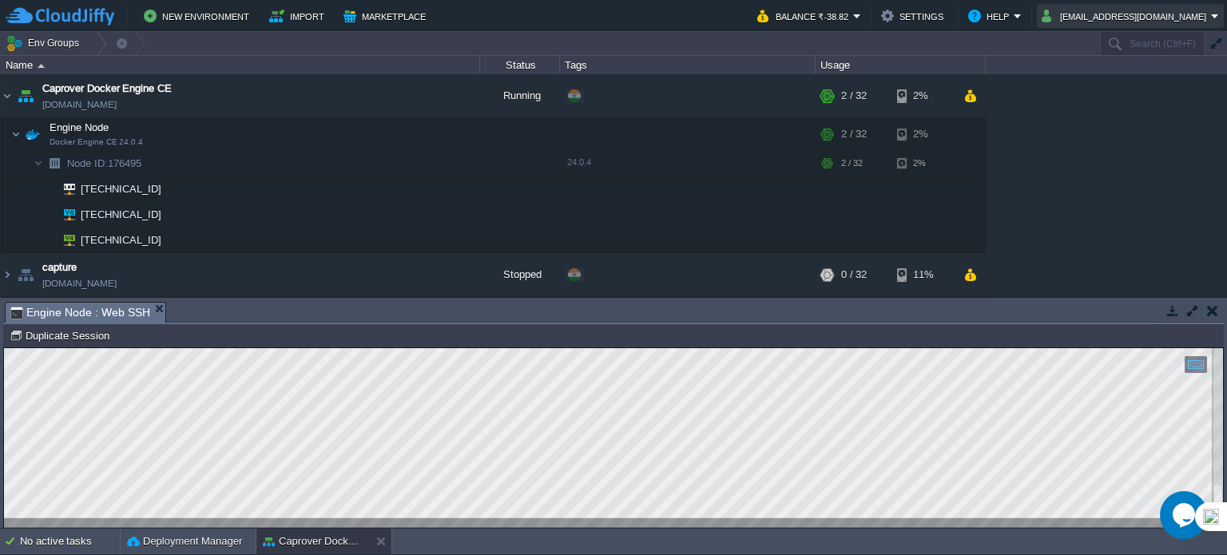
click at [1093, 18] on button "singhthakurbhanupratap0@gmail.com" at bounding box center [1126, 15] width 169 height 19
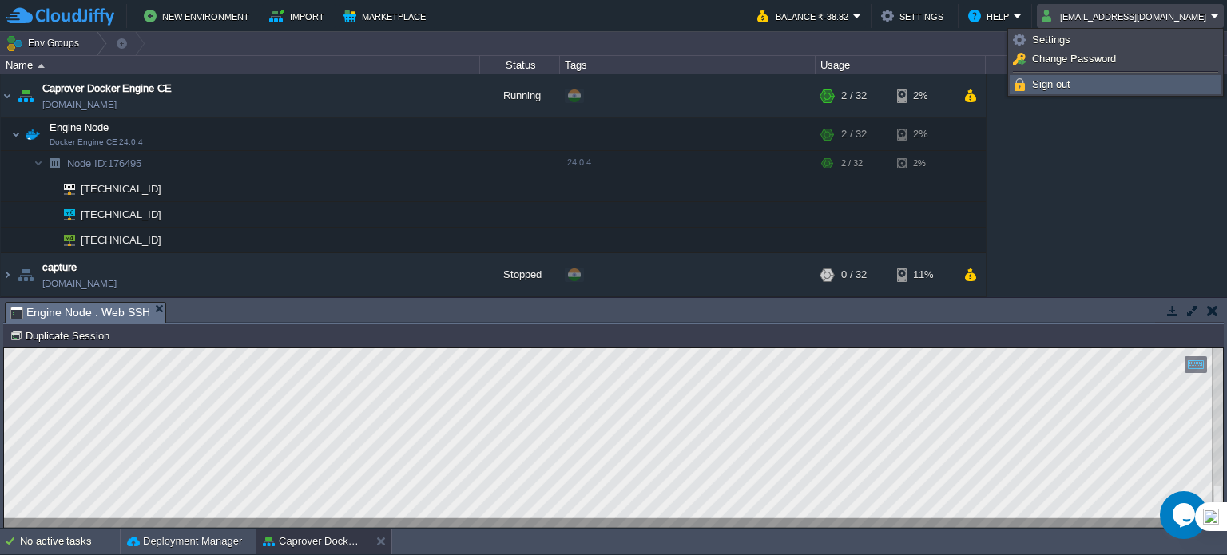
click at [1049, 88] on span "Sign out" at bounding box center [1051, 84] width 38 height 12
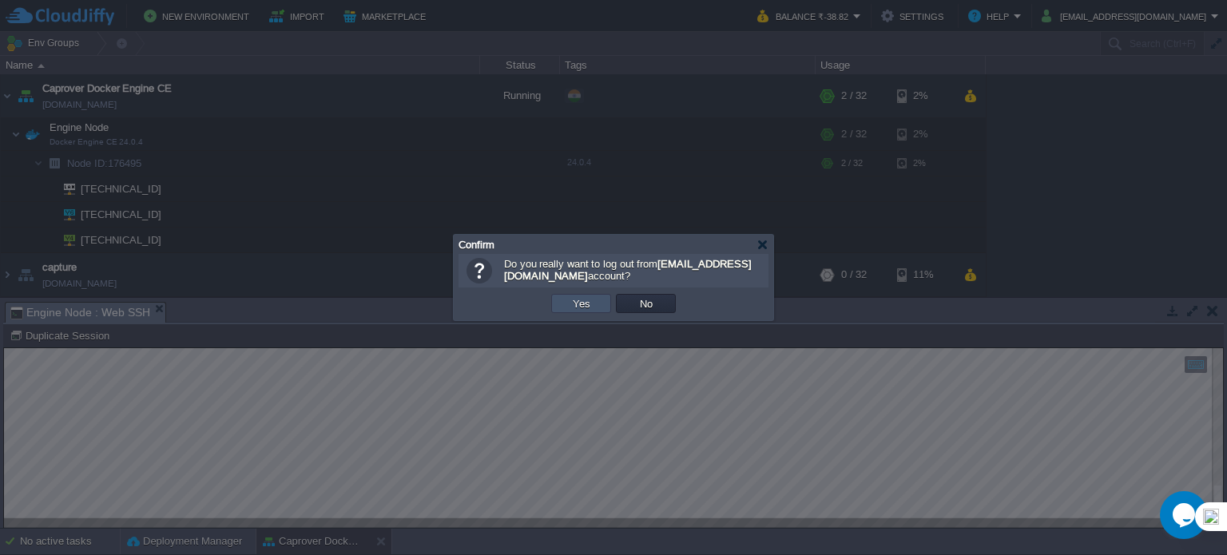
click at [587, 301] on button "Yes" at bounding box center [581, 303] width 27 height 14
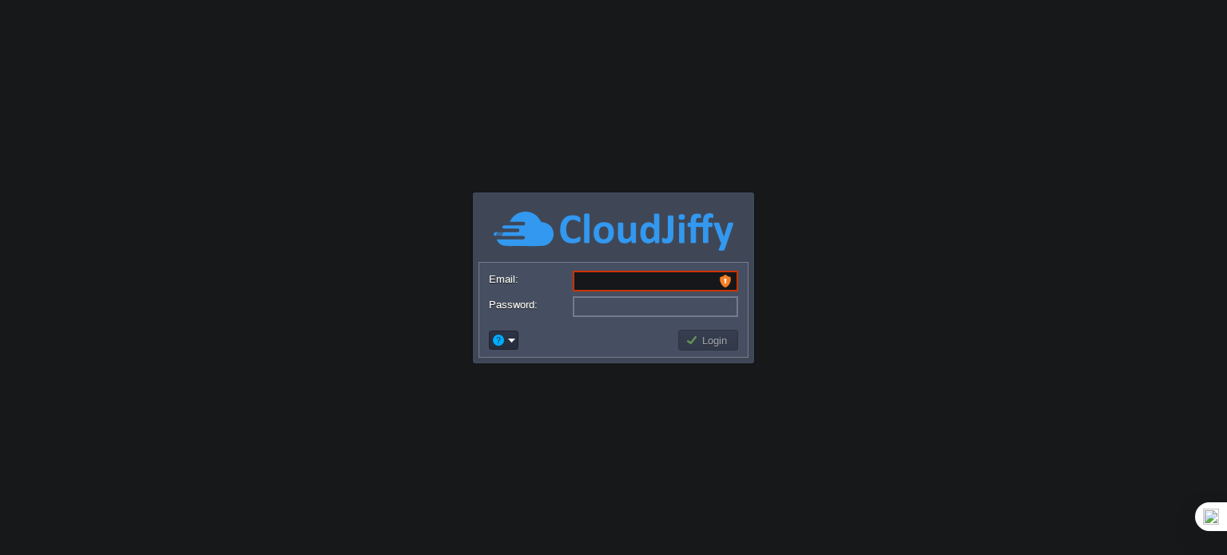
type input "singhthakurbhanupratap0@gmail.com"
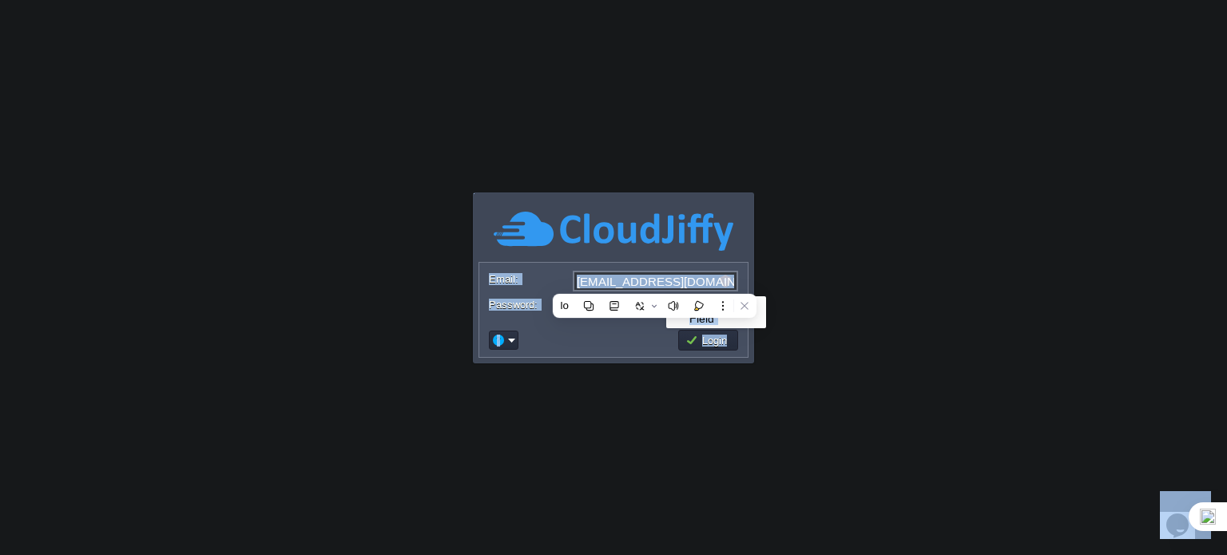
click at [890, 286] on body "Application Platform v.8.10.2 Required Field Email: [EMAIL_ADDRESS][DOMAIN_NAME…" at bounding box center [613, 277] width 1227 height 555
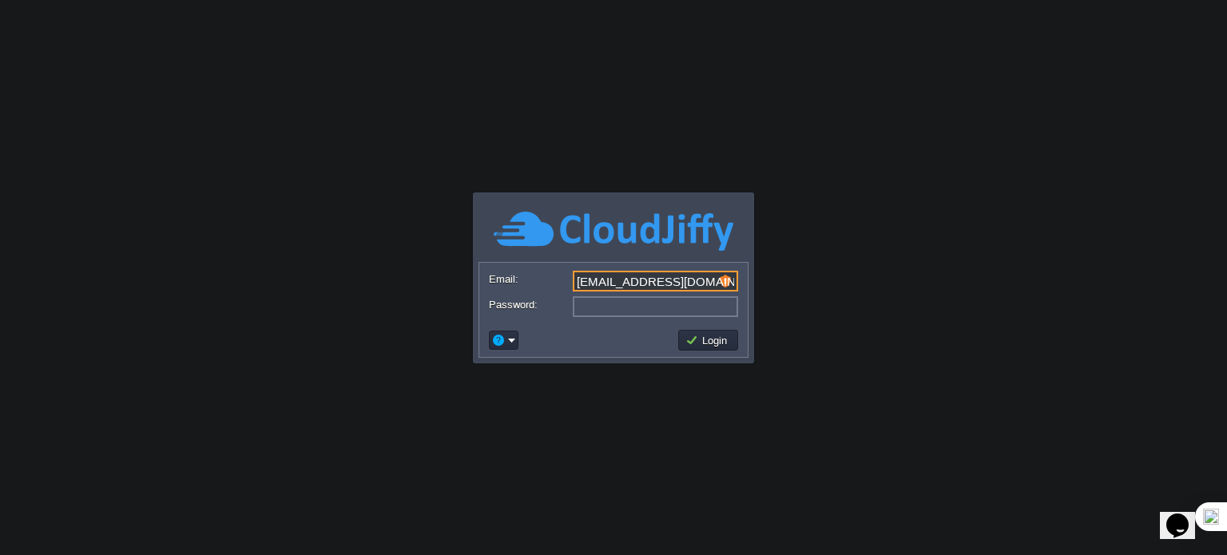
click at [592, 279] on input "[EMAIL_ADDRESS][DOMAIN_NAME]" at bounding box center [655, 281] width 165 height 21
type input "[EMAIL_ADDRESS][DOMAIN_NAME]"
click at [590, 286] on input "Email:" at bounding box center [655, 281] width 165 height 21
type input "[EMAIL_ADDRESS][DOMAIN_NAME]"
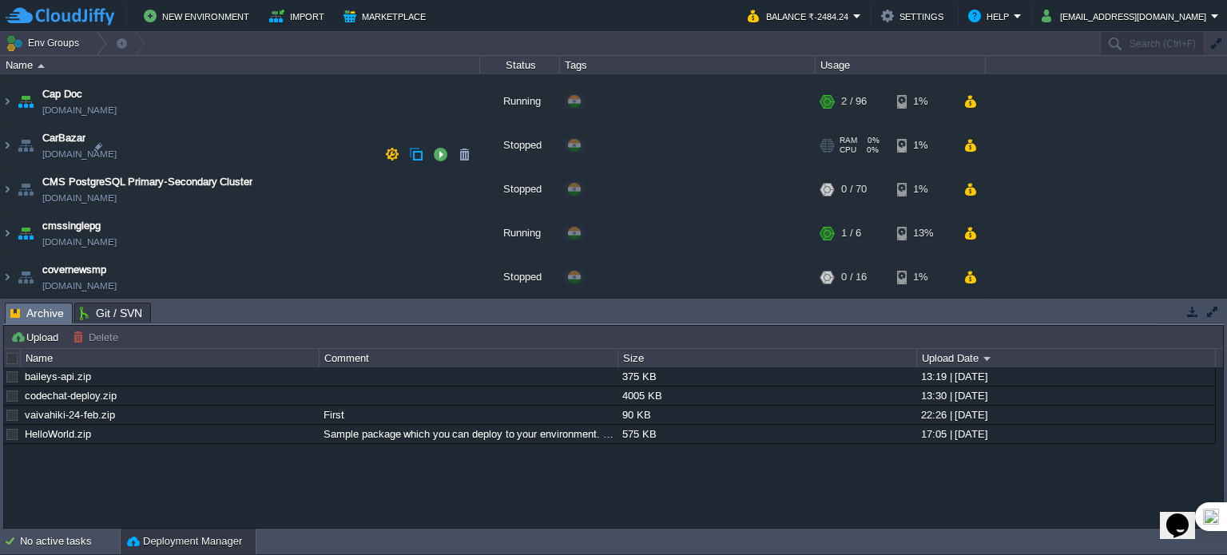
scroll to position [639, 0]
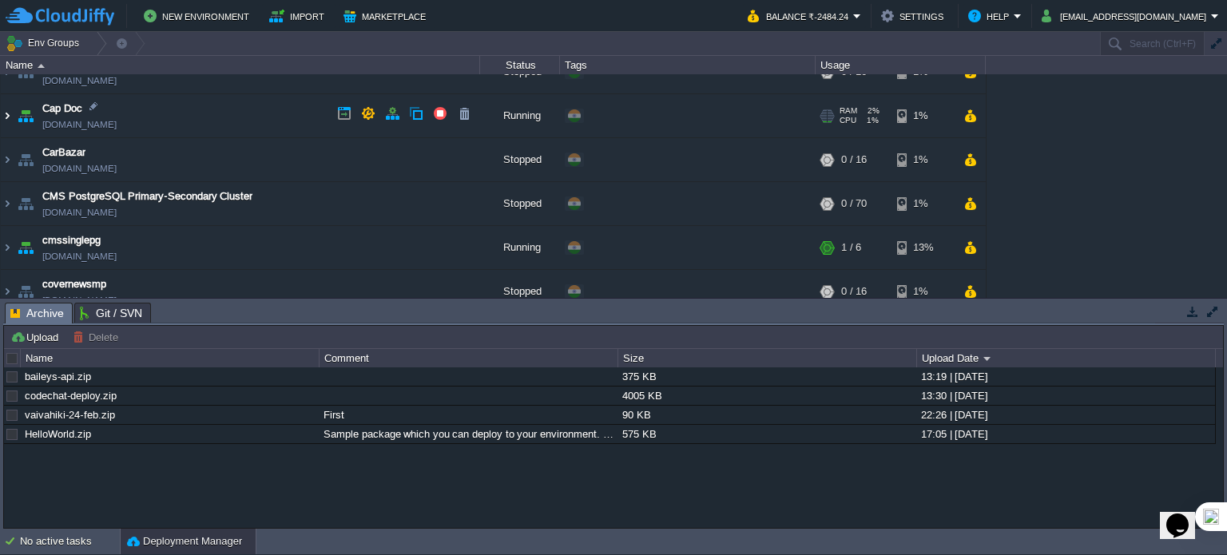
click at [7, 115] on img at bounding box center [7, 115] width 13 height 43
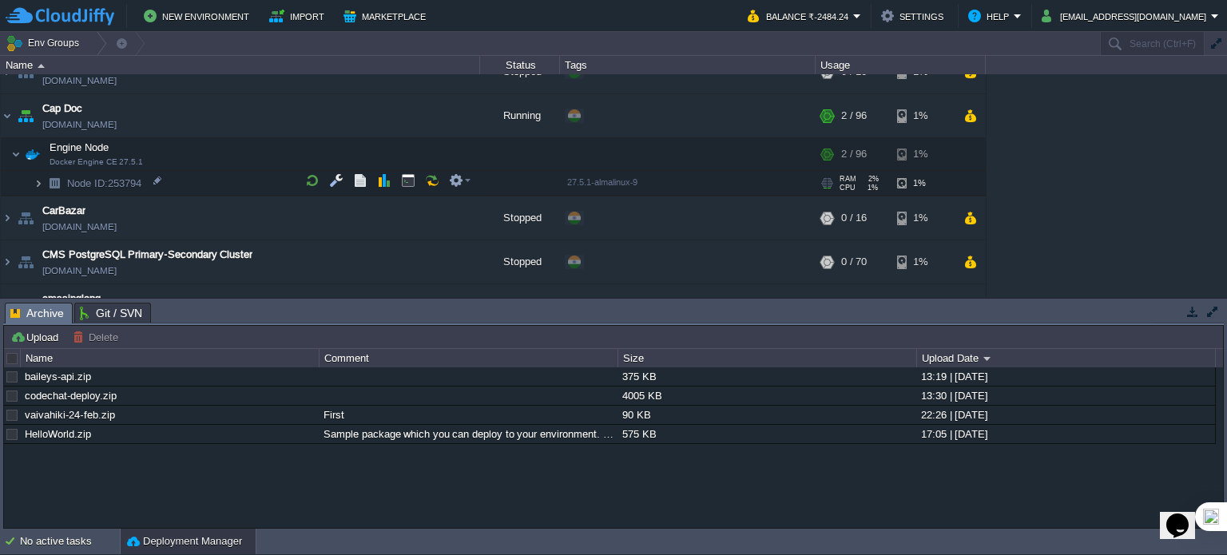
click at [36, 183] on img at bounding box center [39, 183] width 10 height 25
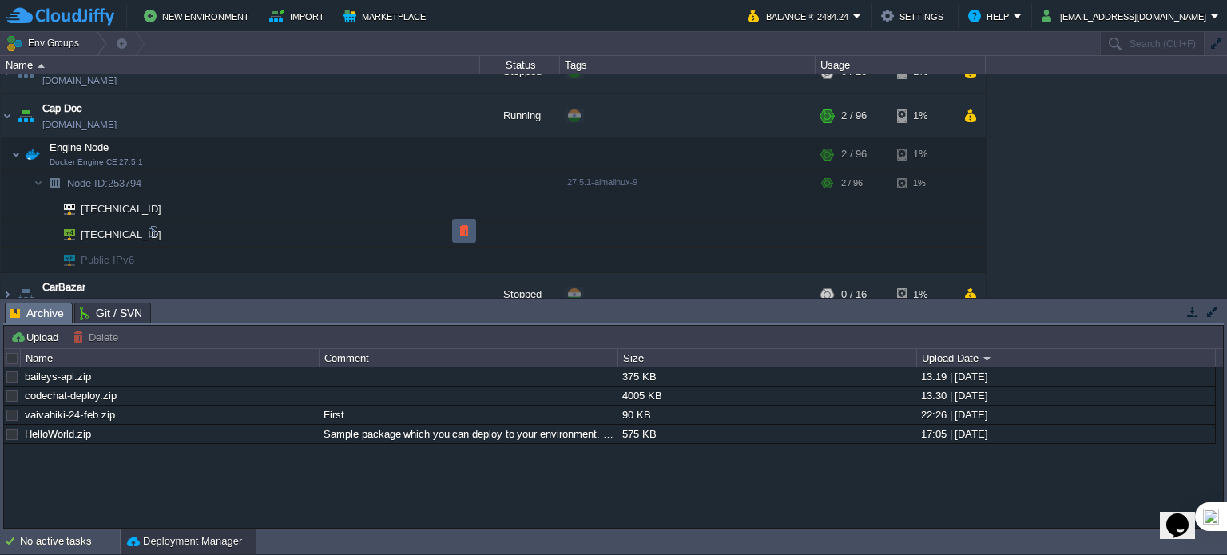
click at [470, 233] on button "button" at bounding box center [464, 231] width 14 height 14
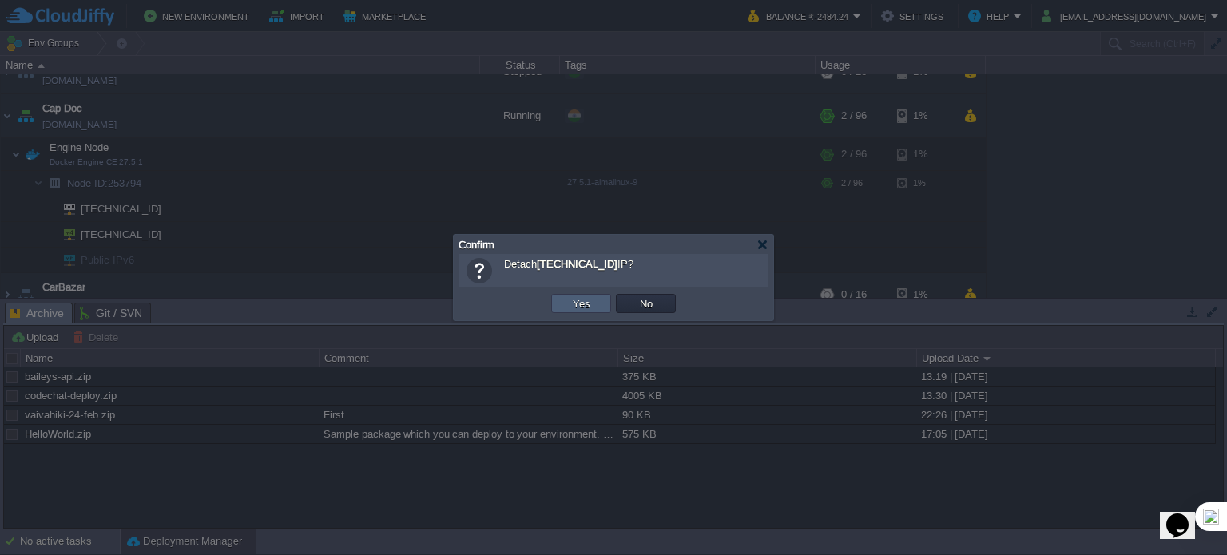
click at [591, 303] on button "Yes" at bounding box center [581, 303] width 27 height 14
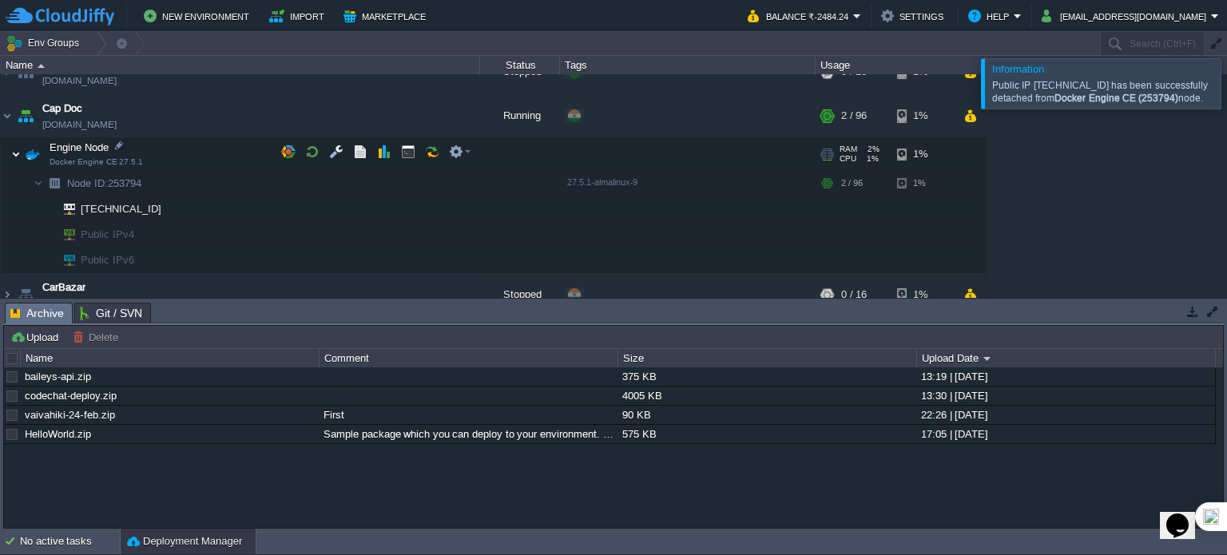
click at [17, 153] on img at bounding box center [16, 154] width 10 height 32
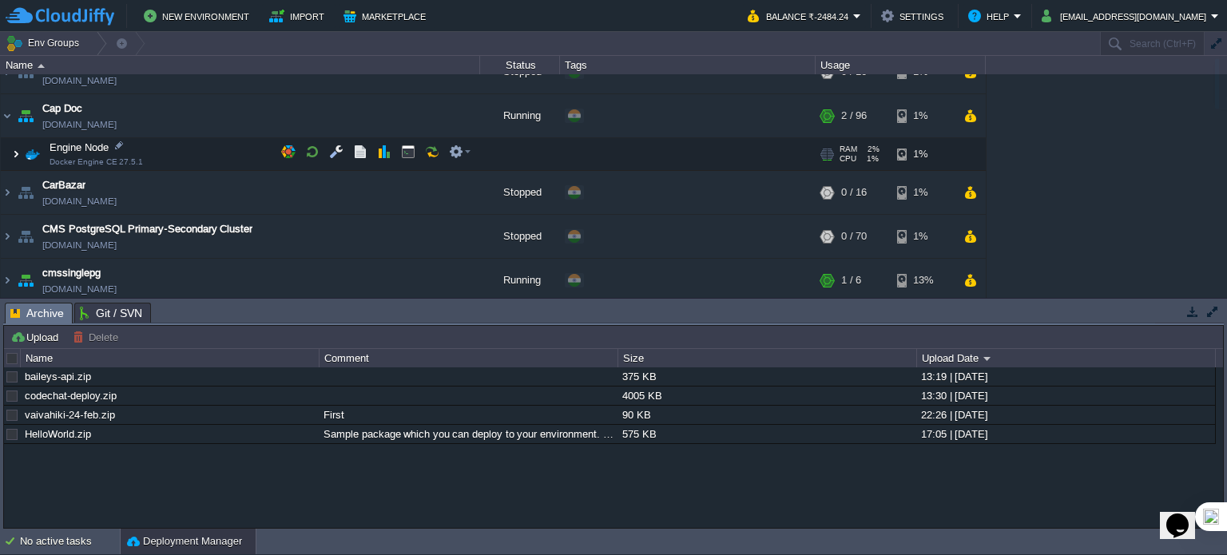
click at [12, 150] on img at bounding box center [16, 154] width 10 height 32
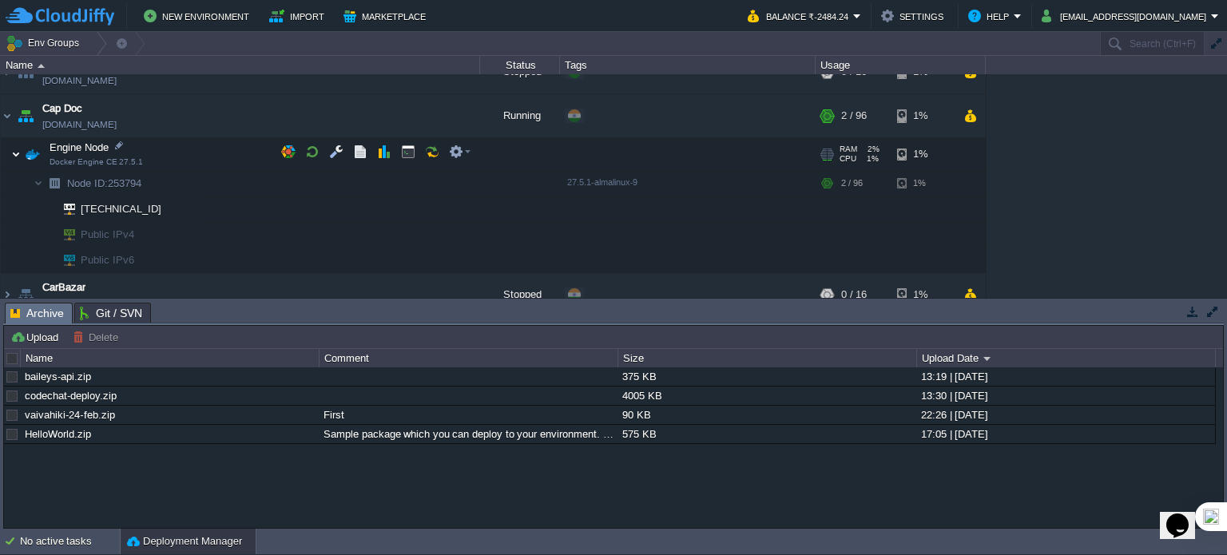
click at [12, 150] on img at bounding box center [16, 154] width 10 height 32
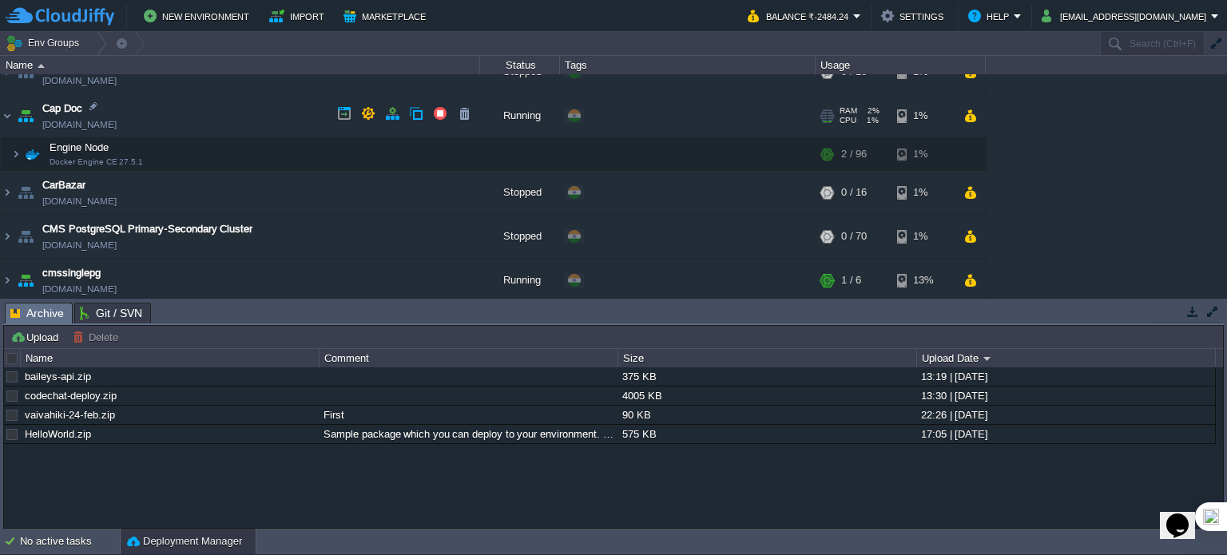
click at [13, 117] on td "Cap Doc [DOMAIN_NAME]" at bounding box center [240, 116] width 479 height 44
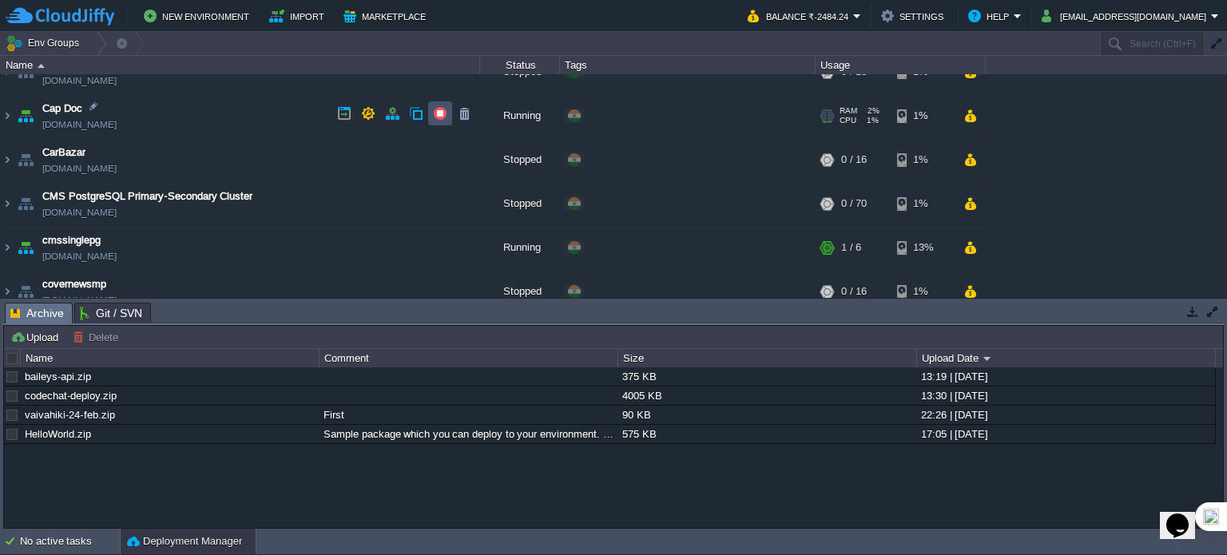
click at [438, 114] on button "button" at bounding box center [440, 113] width 14 height 14
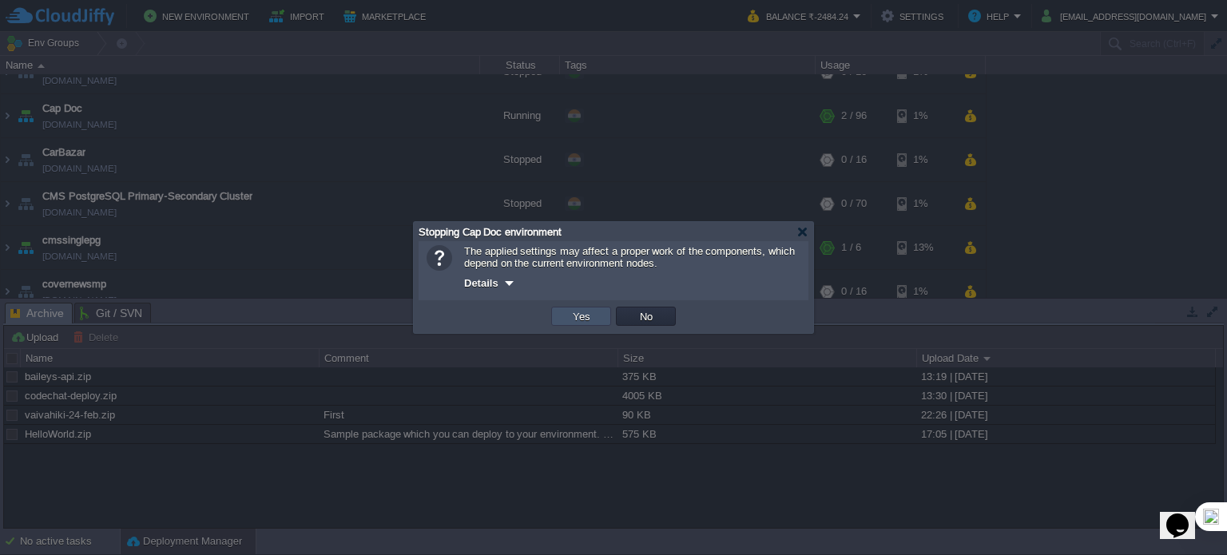
click at [583, 316] on button "Yes" at bounding box center [581, 316] width 27 height 14
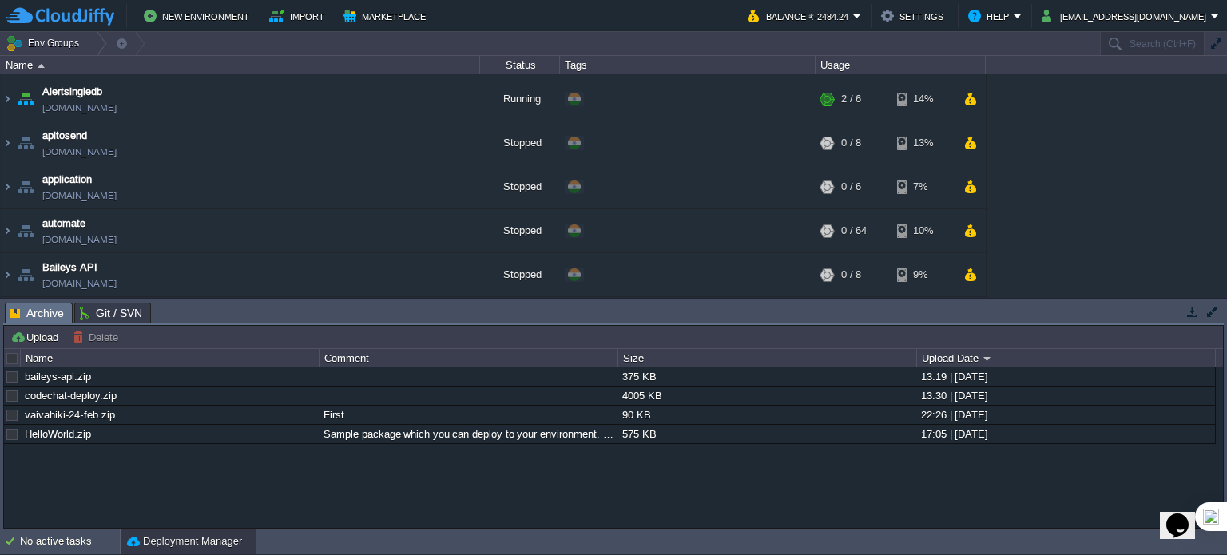
scroll to position [0, 0]
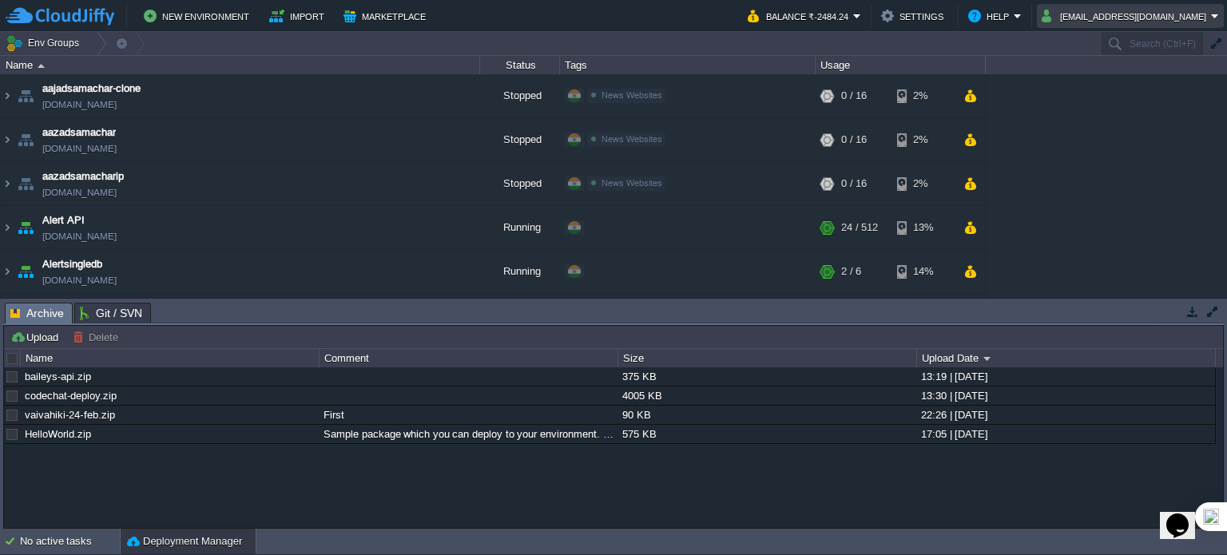
click at [1148, 14] on button "[EMAIL_ADDRESS][DOMAIN_NAME]" at bounding box center [1126, 15] width 169 height 19
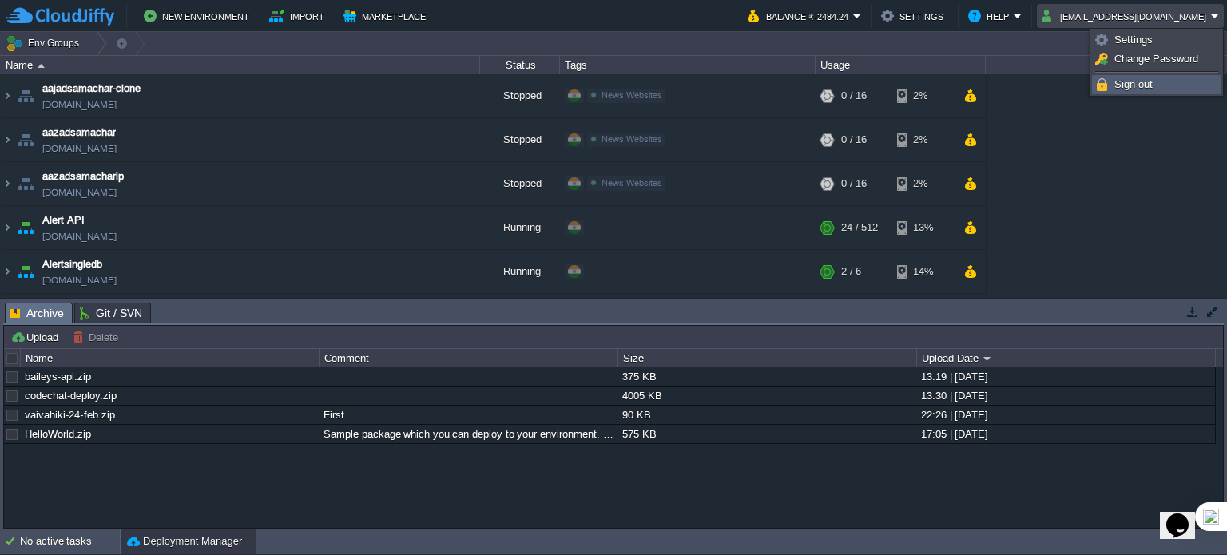
click at [1124, 82] on span "Sign out" at bounding box center [1134, 84] width 38 height 12
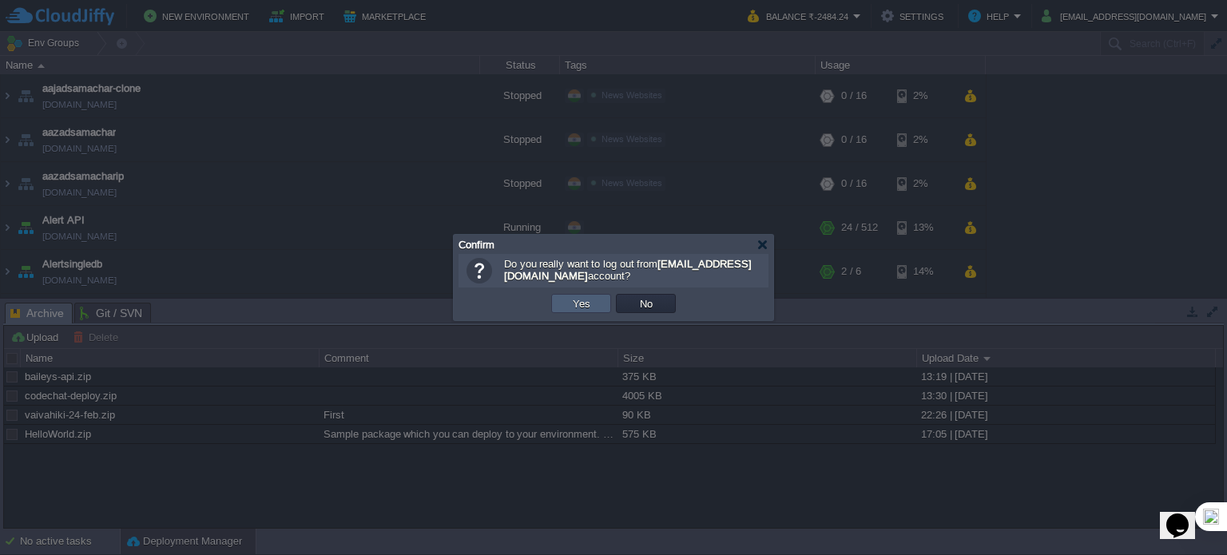
click at [587, 303] on button "Yes" at bounding box center [581, 303] width 27 height 14
